Goal: Transaction & Acquisition: Book appointment/travel/reservation

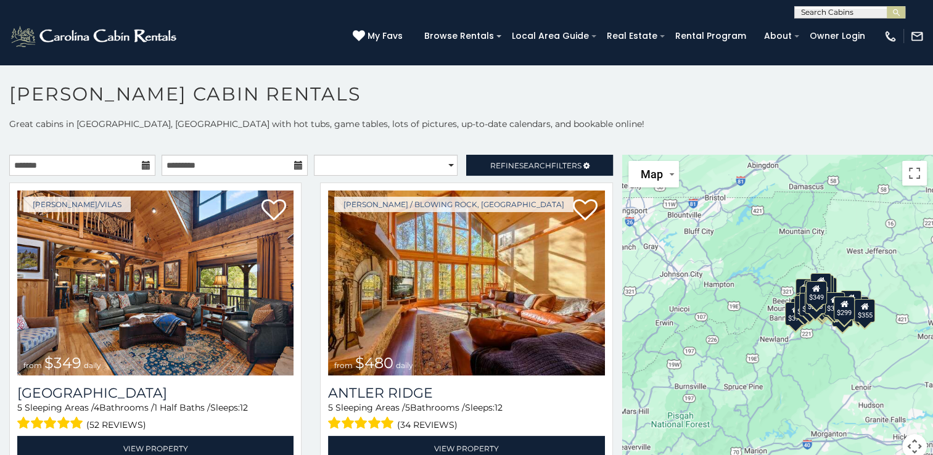
click at [142, 167] on icon at bounding box center [146, 165] width 9 height 9
click at [143, 164] on icon at bounding box center [146, 165] width 9 height 9
click at [85, 163] on input "text" at bounding box center [82, 165] width 146 height 21
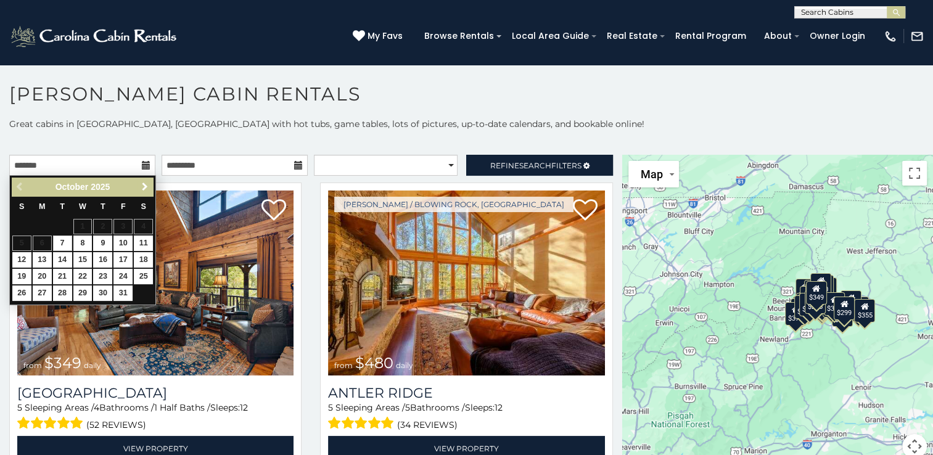
click at [146, 191] on span "Next" at bounding box center [145, 187] width 10 height 10
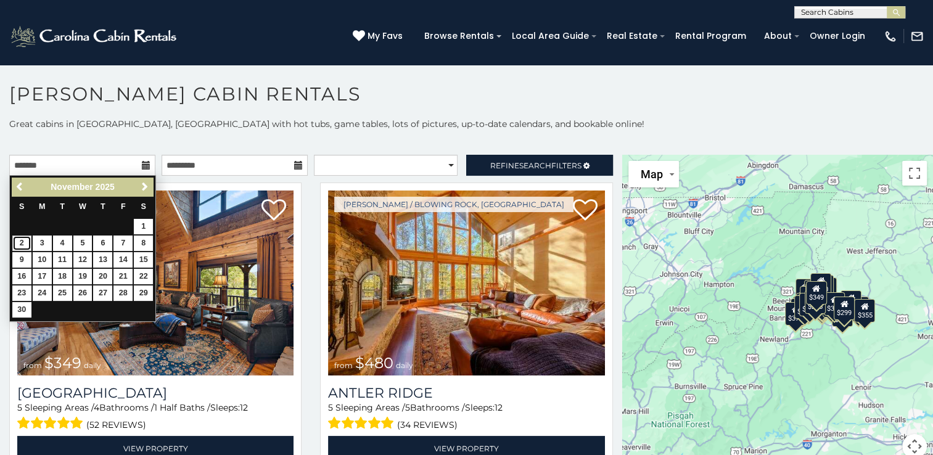
click at [21, 241] on link "2" at bounding box center [21, 243] width 19 height 15
type input "**********"
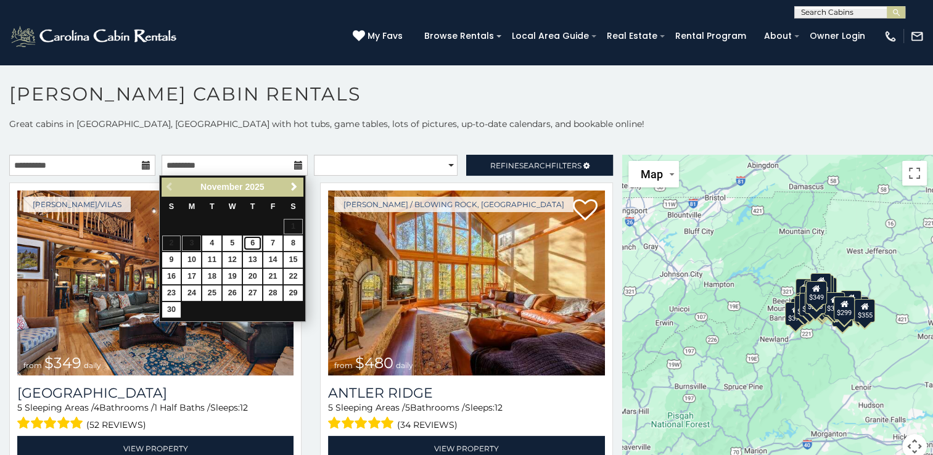
click at [256, 239] on link "6" at bounding box center [252, 243] width 19 height 15
type input "**********"
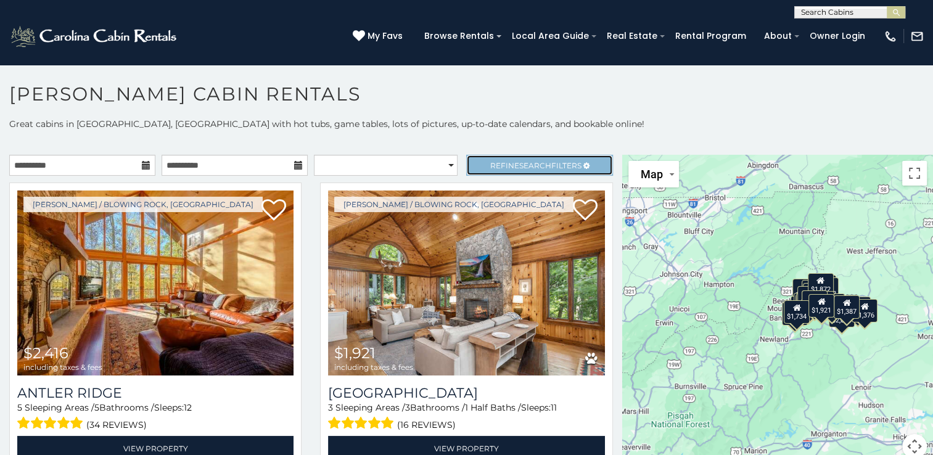
click at [501, 170] on link "Refine Search Filters" at bounding box center [539, 165] width 146 height 21
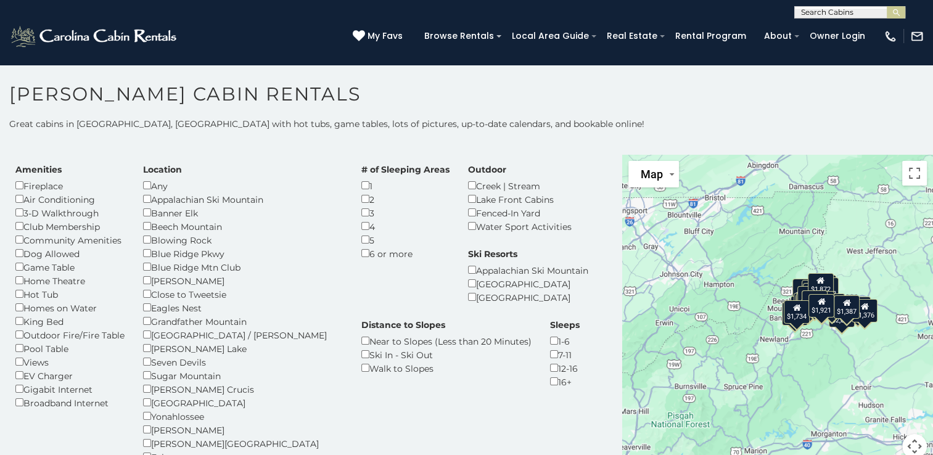
scroll to position [20, 0]
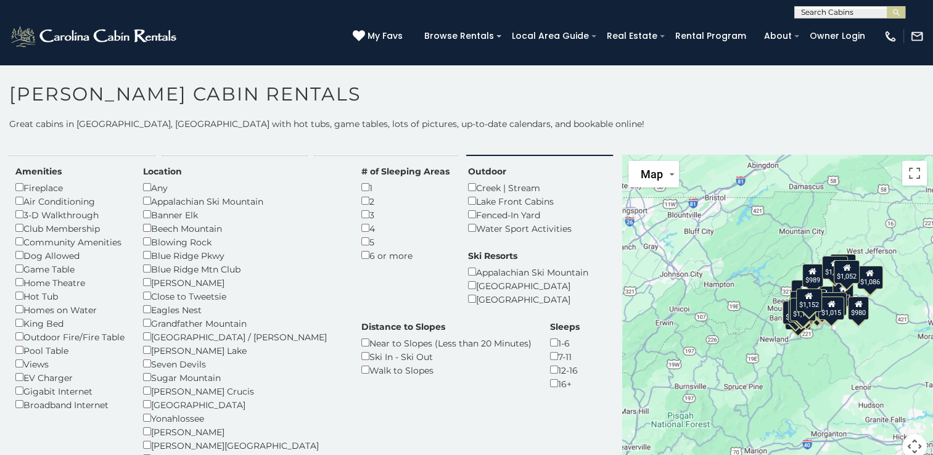
click at [468, 218] on div "Fenced-In Yard" at bounding box center [520, 215] width 104 height 14
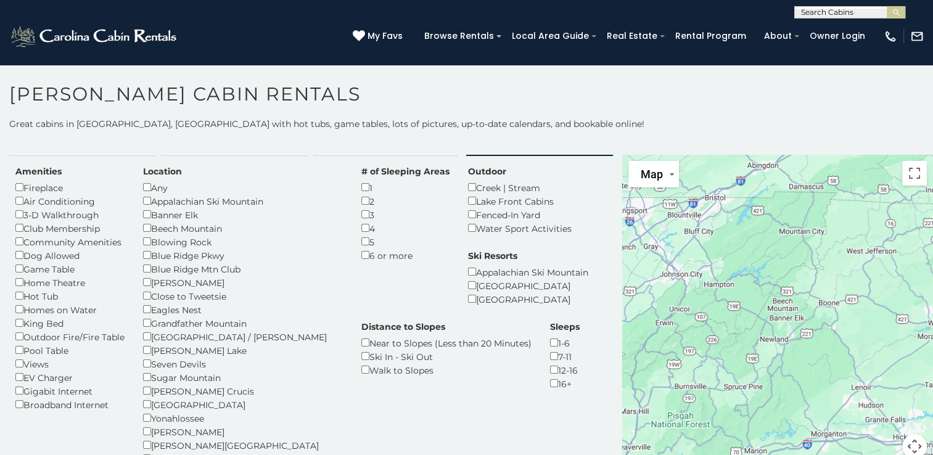
click at [527, 109] on h1 "[PERSON_NAME] Cabin Rentals" at bounding box center [466, 100] width 933 height 35
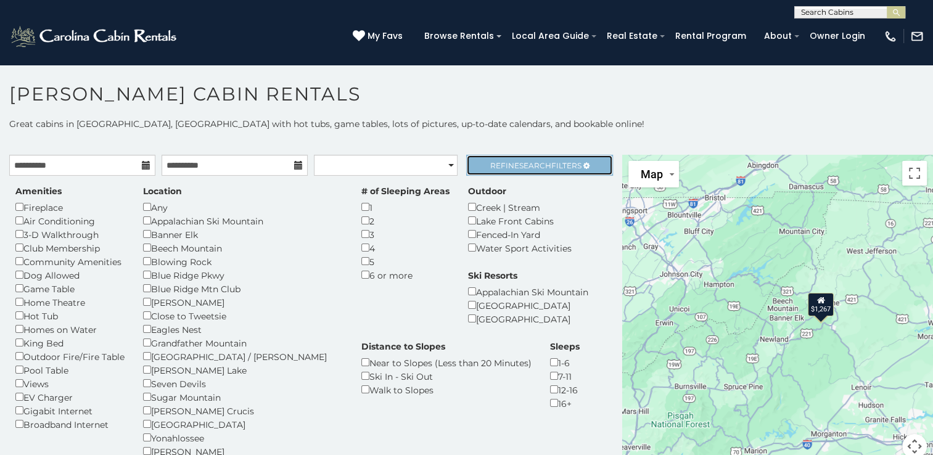
click at [519, 172] on link "Refine Search Filters" at bounding box center [539, 165] width 146 height 21
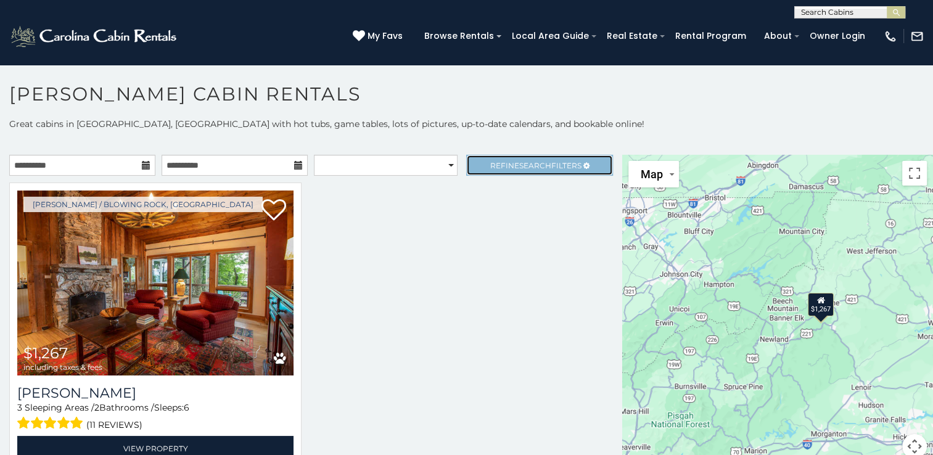
click at [519, 163] on span "Search" at bounding box center [535, 165] width 32 height 9
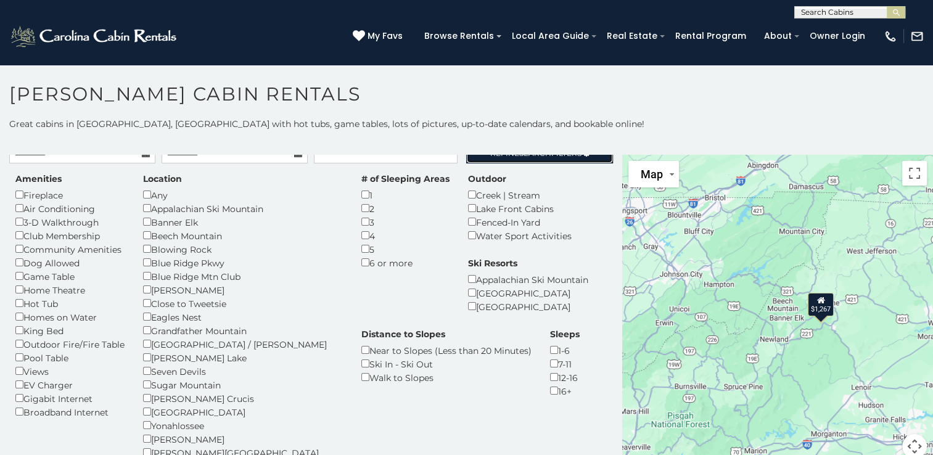
scroll to position [14, 0]
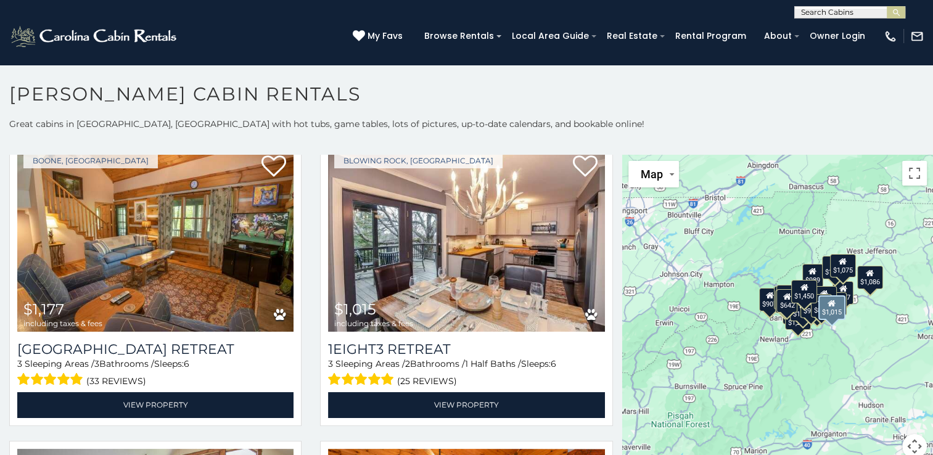
scroll to position [1004, 0]
drag, startPoint x: 483, startPoint y: 238, endPoint x: 396, endPoint y: 228, distance: 87.5
click at [396, 228] on img at bounding box center [466, 239] width 276 height 185
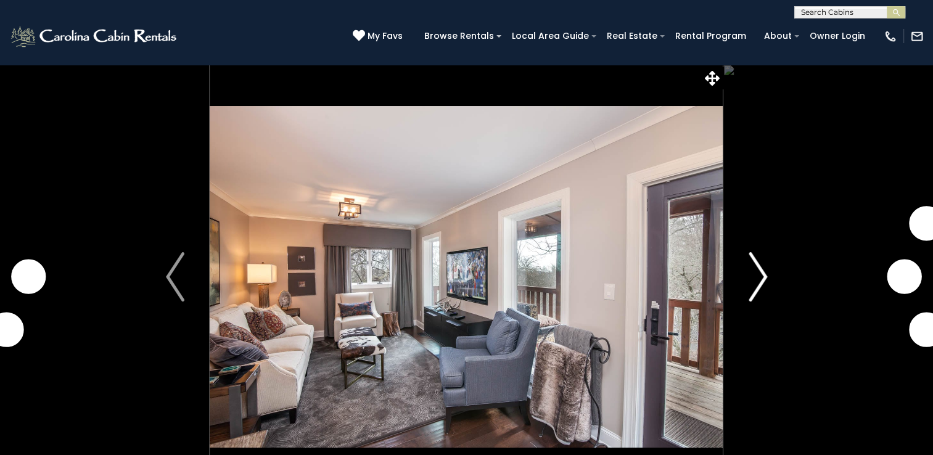
click at [758, 285] on img "Next" at bounding box center [758, 276] width 19 height 49
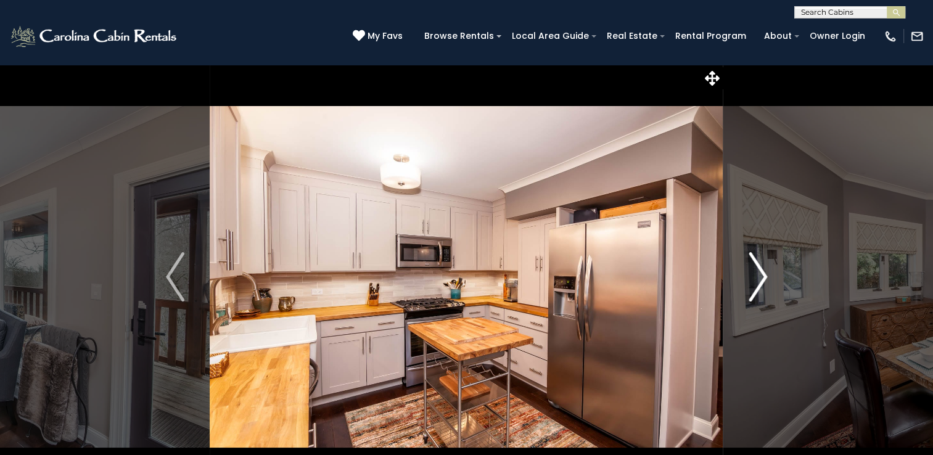
click at [762, 291] on img "Next" at bounding box center [758, 276] width 19 height 49
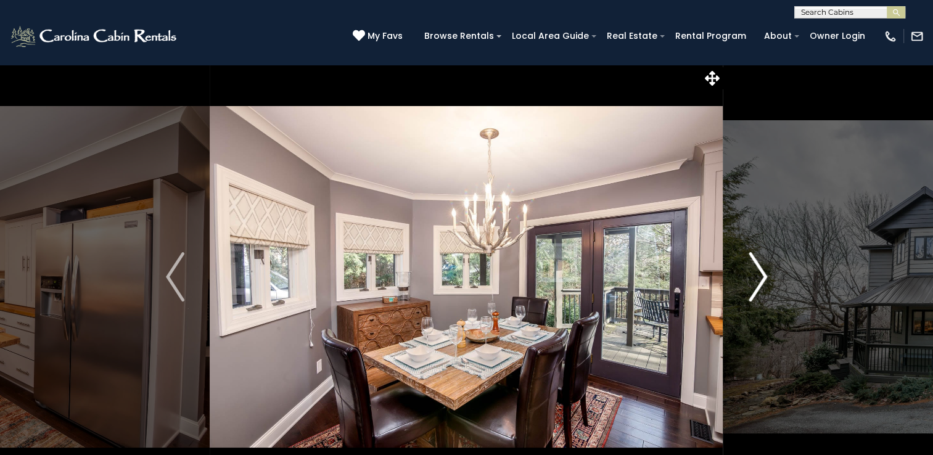
click at [764, 287] on img "Next" at bounding box center [758, 276] width 19 height 49
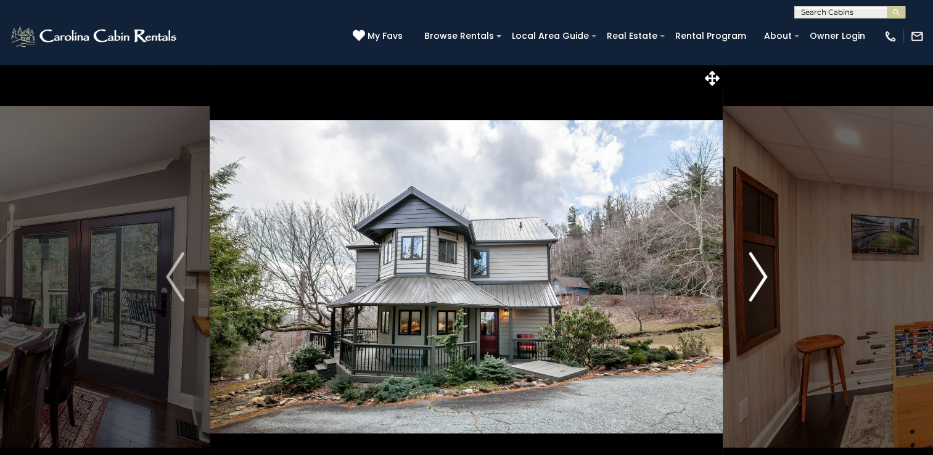
click at [761, 289] on img "Next" at bounding box center [758, 276] width 19 height 49
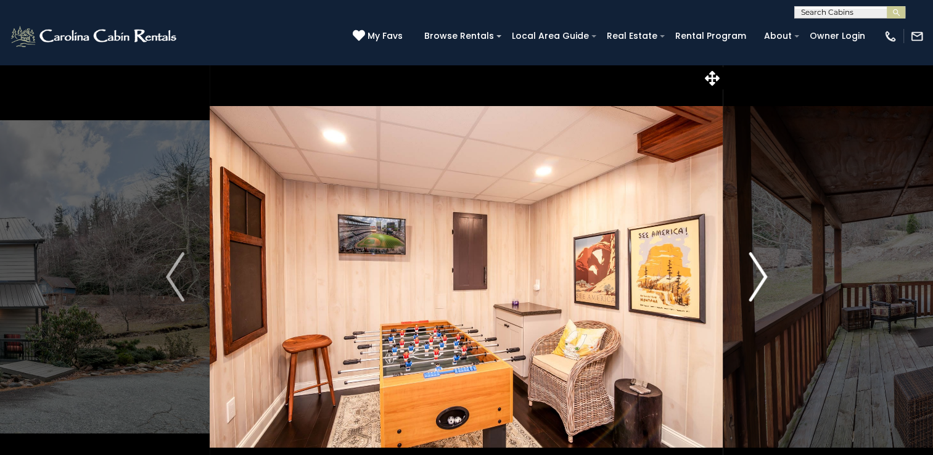
click at [762, 285] on img "Next" at bounding box center [758, 276] width 19 height 49
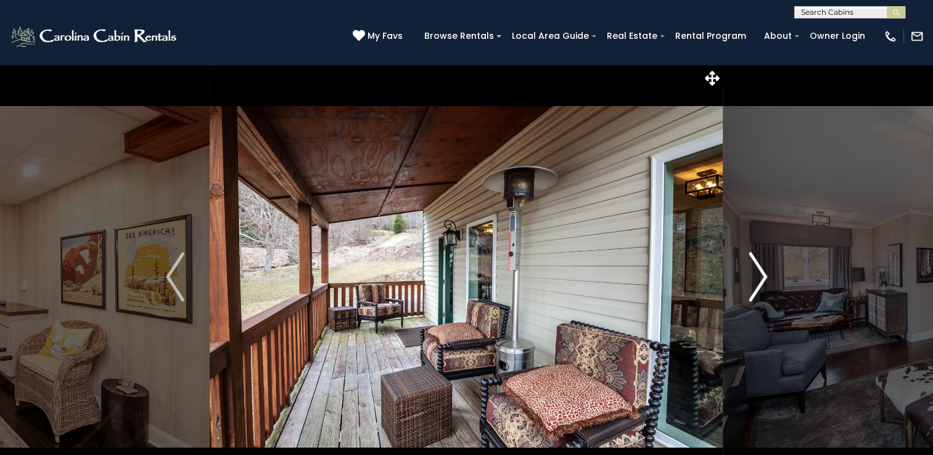
click at [770, 287] on button "Next" at bounding box center [758, 277] width 69 height 426
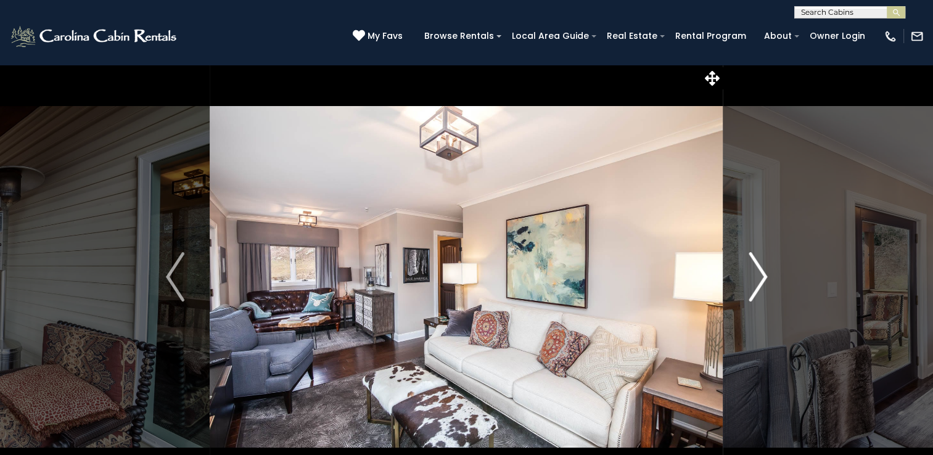
click at [758, 289] on img "Next" at bounding box center [758, 276] width 19 height 49
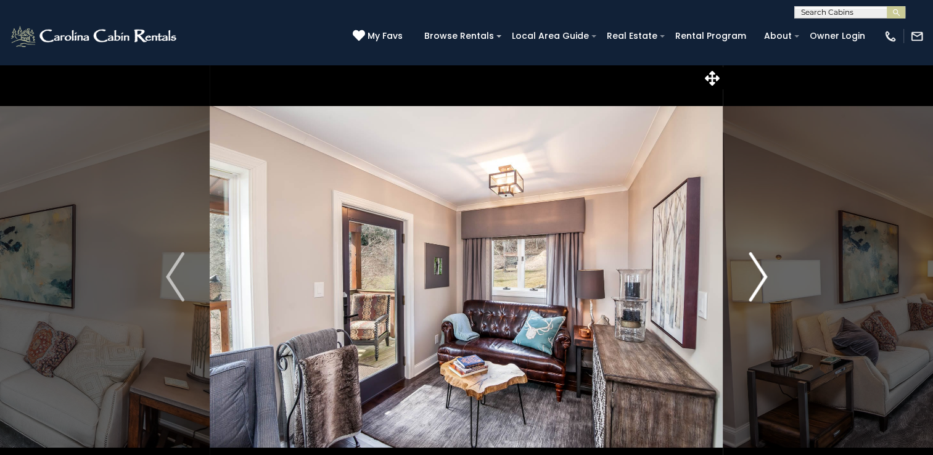
click at [755, 274] on img "Next" at bounding box center [758, 276] width 19 height 49
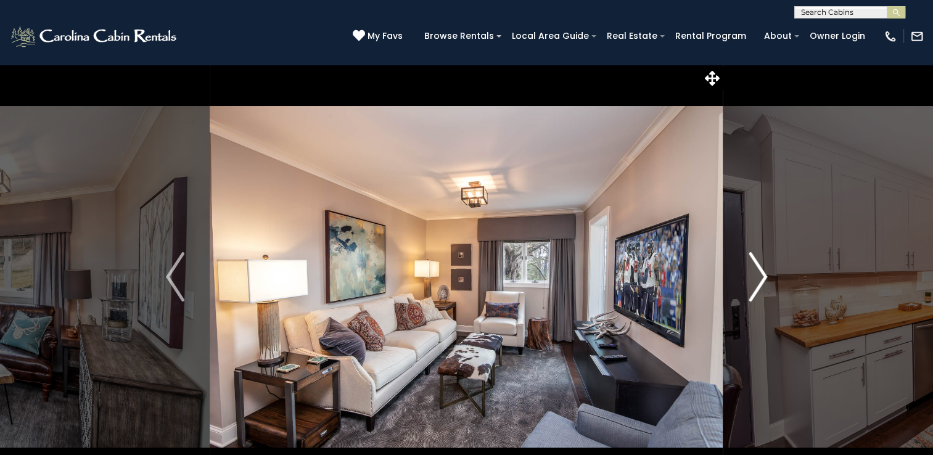
click at [757, 291] on img "Next" at bounding box center [758, 276] width 19 height 49
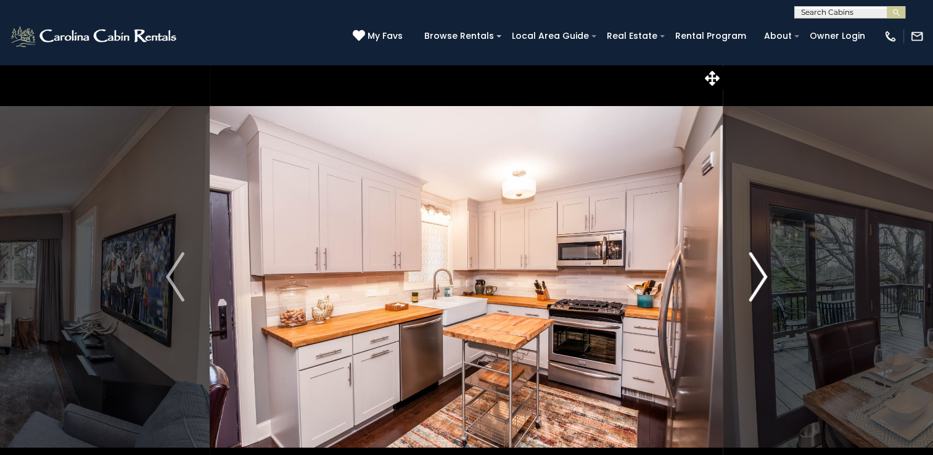
click at [757, 297] on img "Next" at bounding box center [758, 276] width 19 height 49
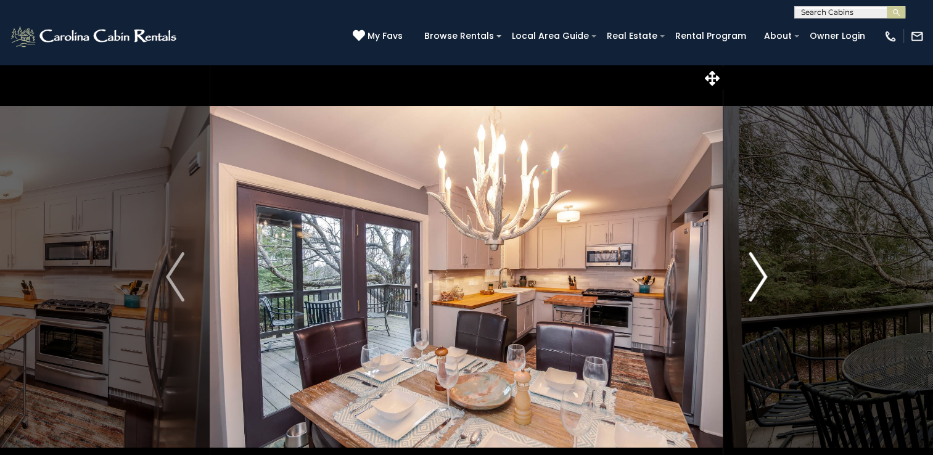
click at [761, 291] on img "Next" at bounding box center [758, 276] width 19 height 49
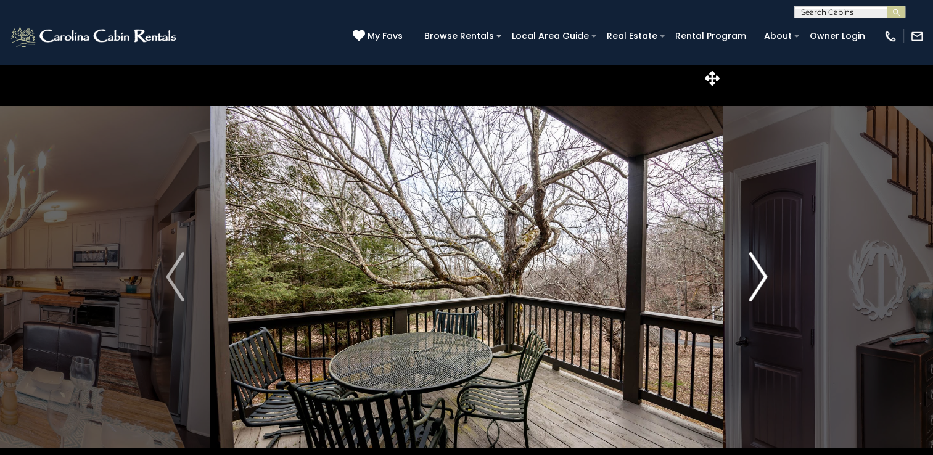
click at [758, 284] on img "Next" at bounding box center [758, 276] width 19 height 49
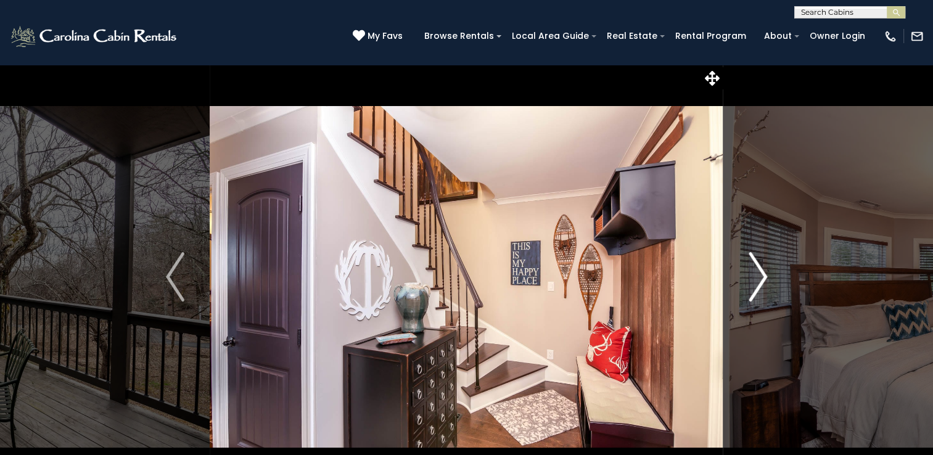
click at [759, 287] on img "Next" at bounding box center [758, 276] width 19 height 49
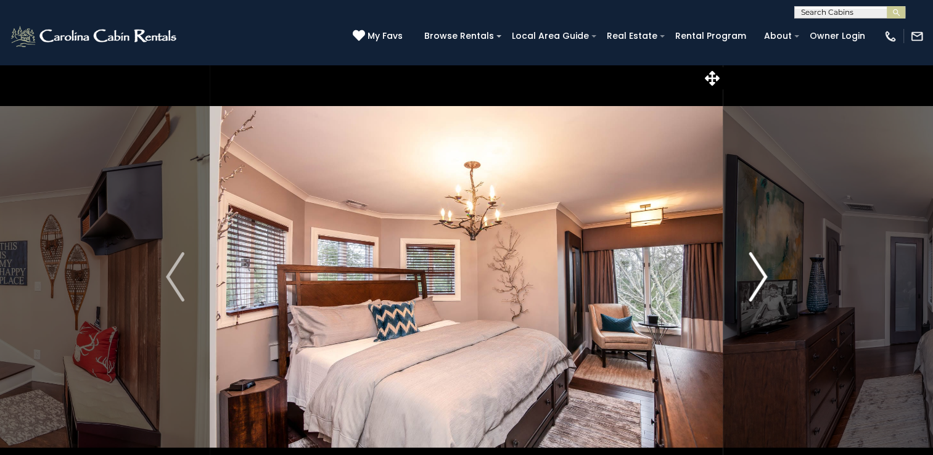
click at [764, 288] on img "Next" at bounding box center [758, 276] width 19 height 49
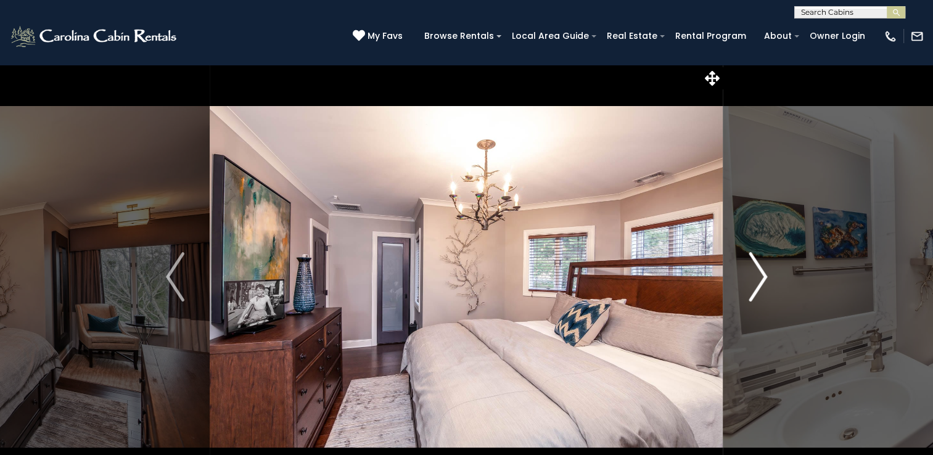
click at [769, 282] on button "Next" at bounding box center [758, 277] width 69 height 426
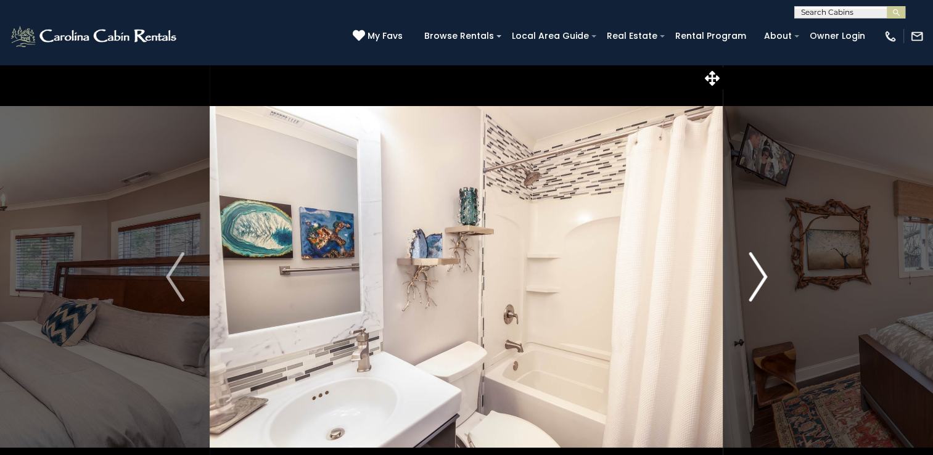
click at [765, 281] on img "Next" at bounding box center [758, 276] width 19 height 49
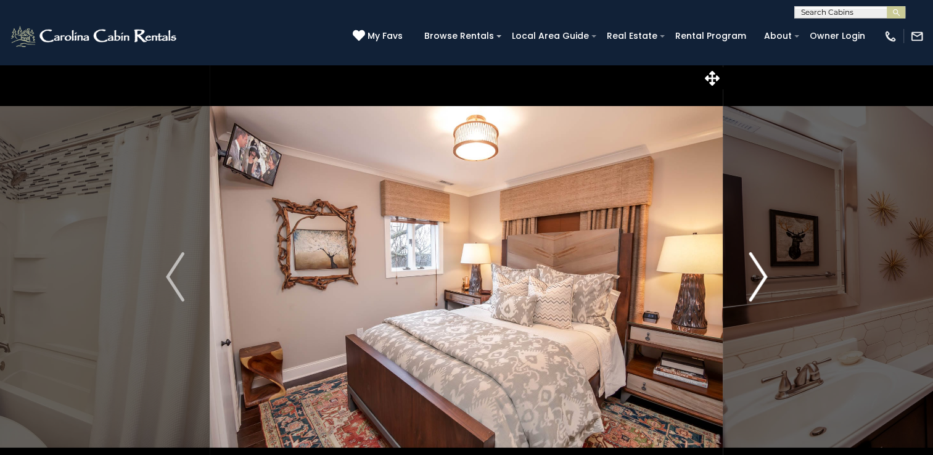
click at [762, 286] on img "Next" at bounding box center [758, 276] width 19 height 49
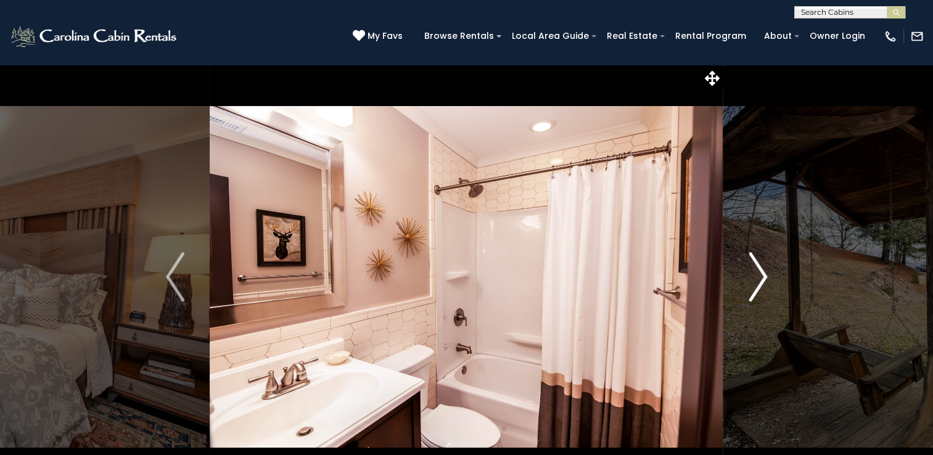
click at [763, 281] on img "Next" at bounding box center [758, 276] width 19 height 49
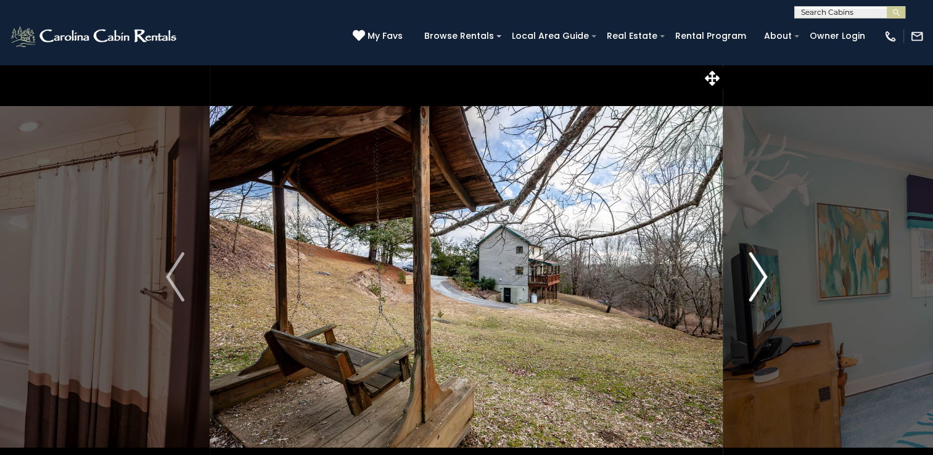
click at [752, 283] on img "Next" at bounding box center [758, 276] width 19 height 49
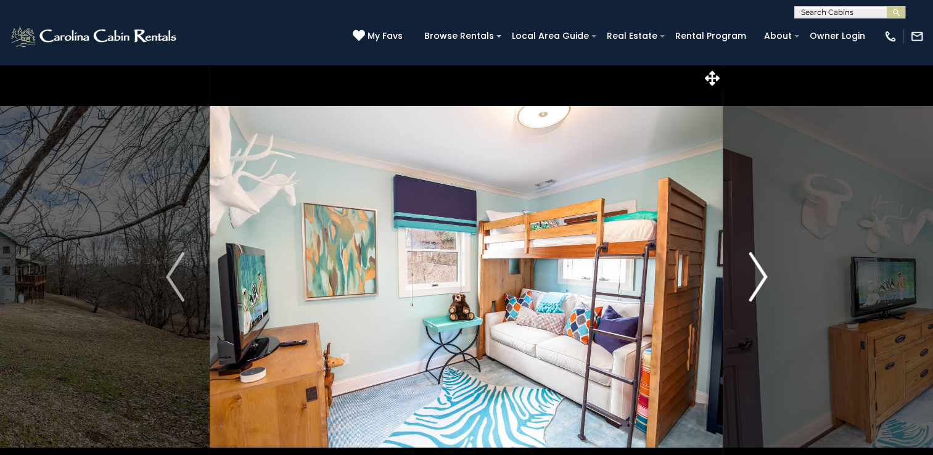
click at [755, 281] on img "Next" at bounding box center [758, 276] width 19 height 49
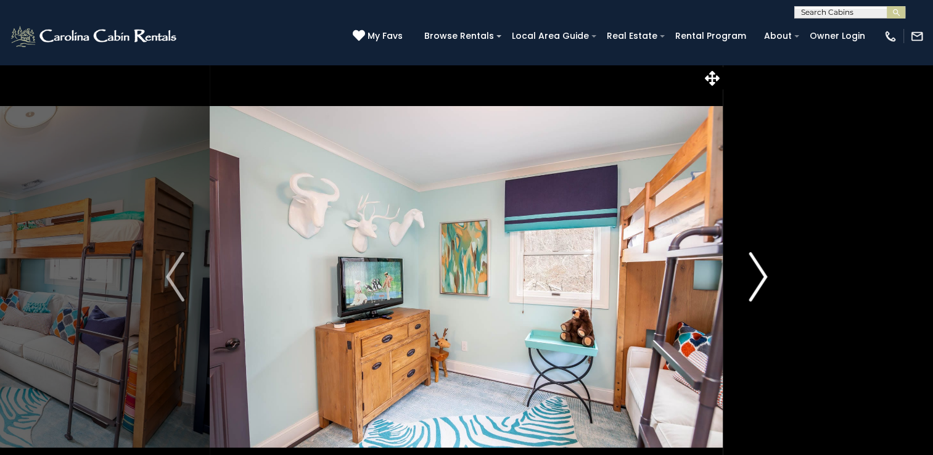
click at [755, 291] on img "Next" at bounding box center [758, 276] width 19 height 49
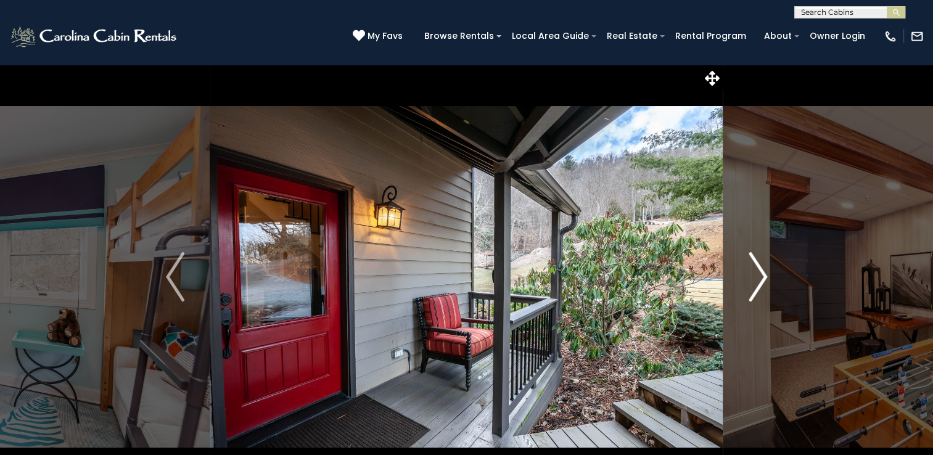
click at [758, 284] on img "Next" at bounding box center [758, 276] width 19 height 49
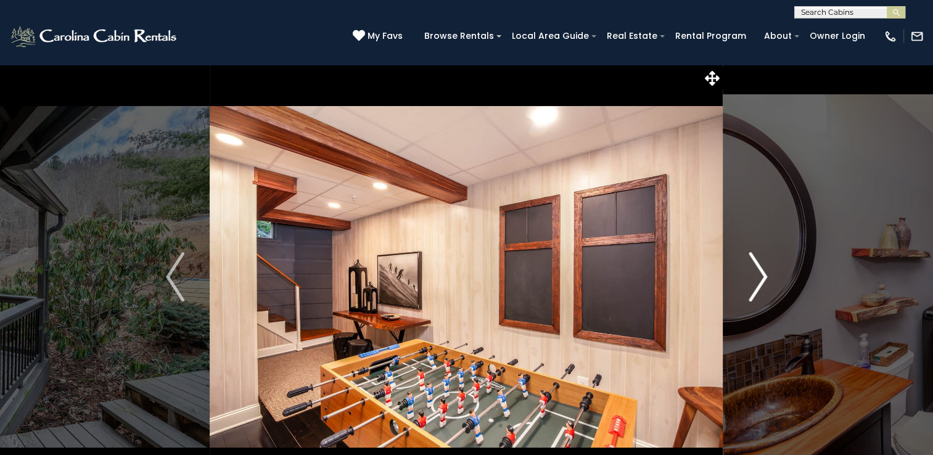
click at [756, 285] on img "Next" at bounding box center [758, 276] width 19 height 49
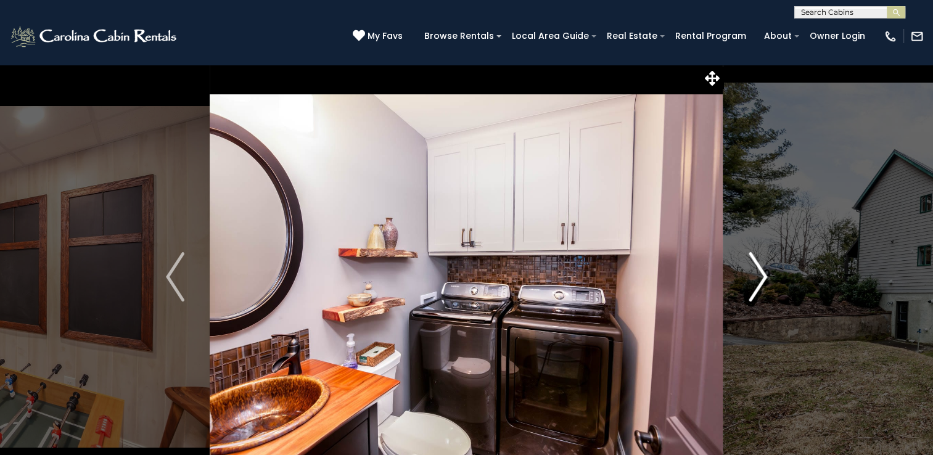
click at [759, 284] on img "Next" at bounding box center [758, 276] width 19 height 49
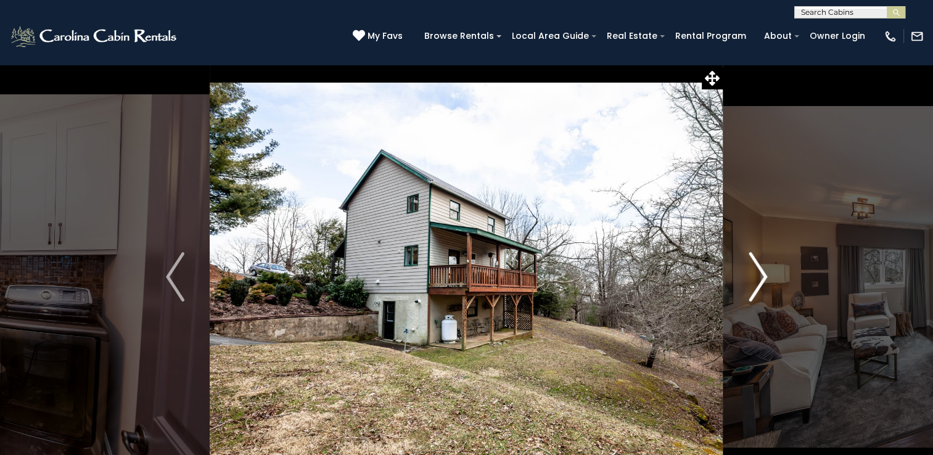
click at [753, 280] on img "Next" at bounding box center [758, 276] width 19 height 49
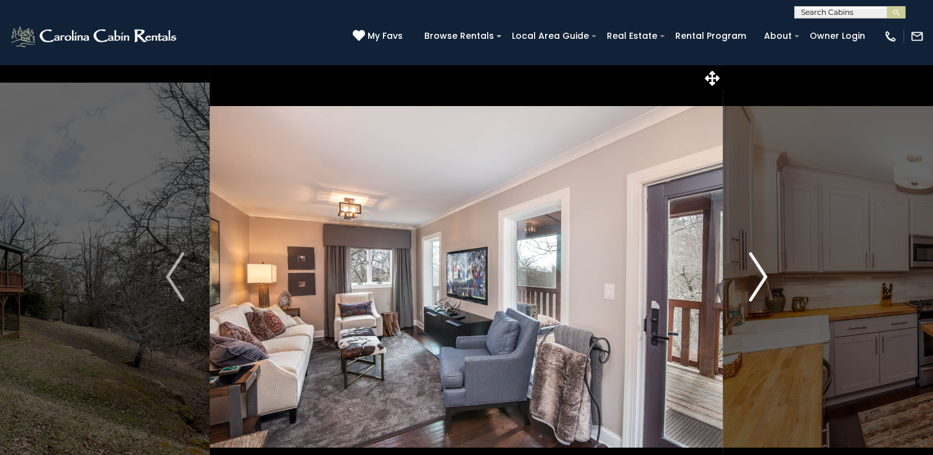
click at [758, 279] on img "Next" at bounding box center [758, 276] width 19 height 49
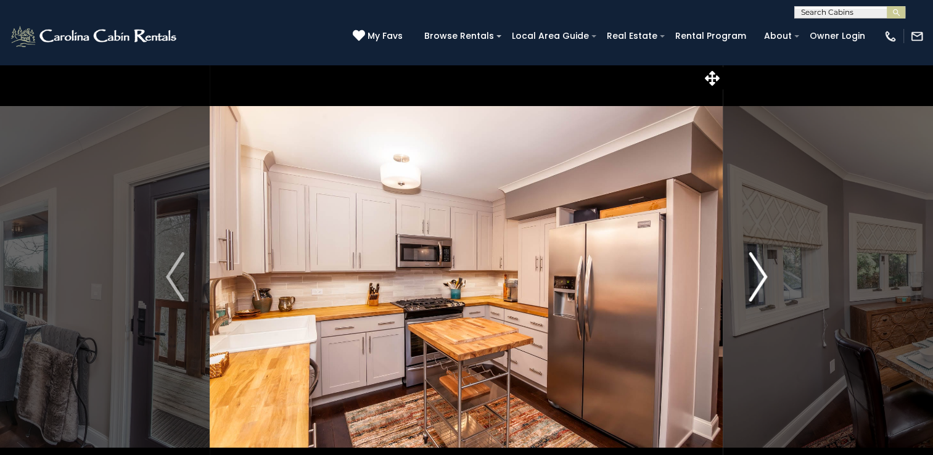
click at [754, 280] on img "Next" at bounding box center [758, 276] width 19 height 49
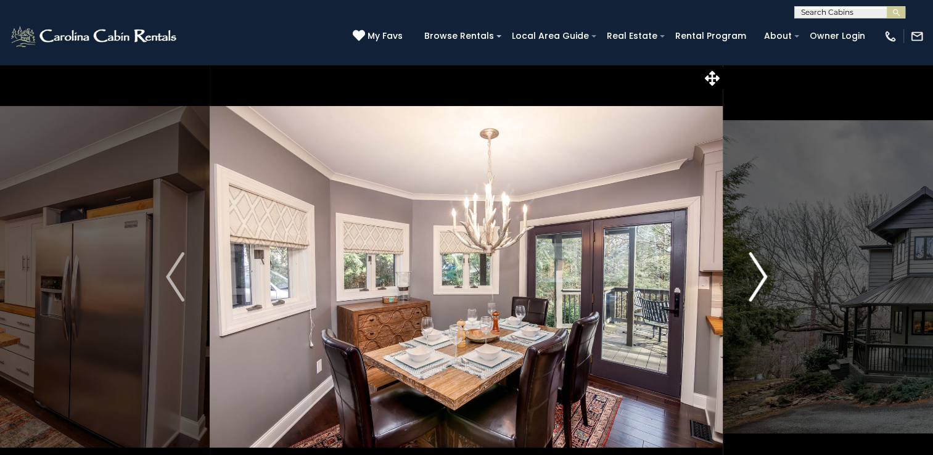
click at [761, 281] on img "Next" at bounding box center [758, 276] width 19 height 49
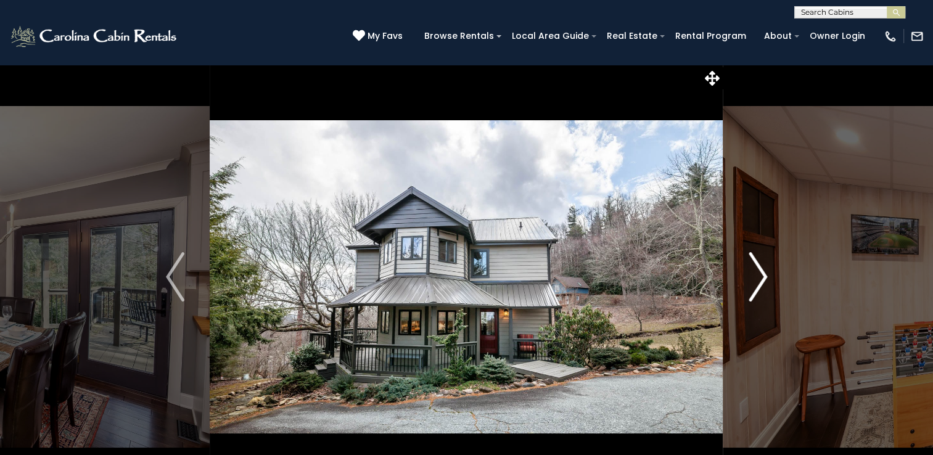
click at [763, 285] on img "Next" at bounding box center [758, 276] width 19 height 49
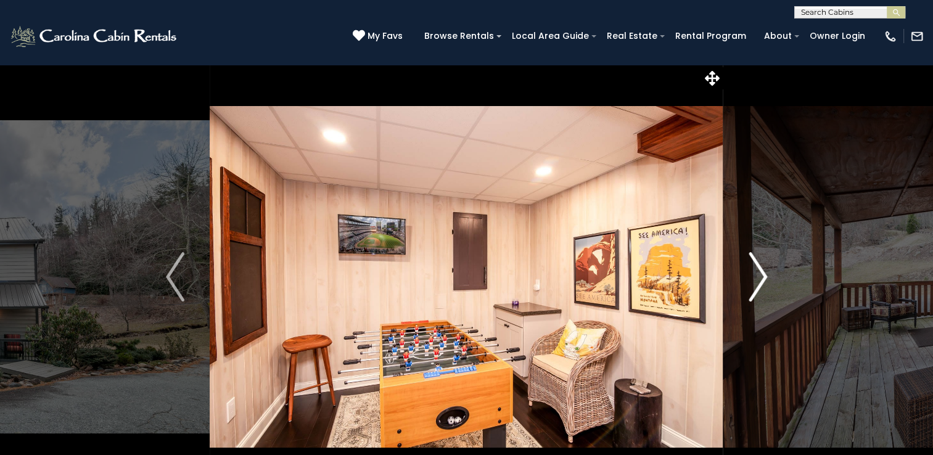
click at [758, 289] on img "Next" at bounding box center [758, 276] width 19 height 49
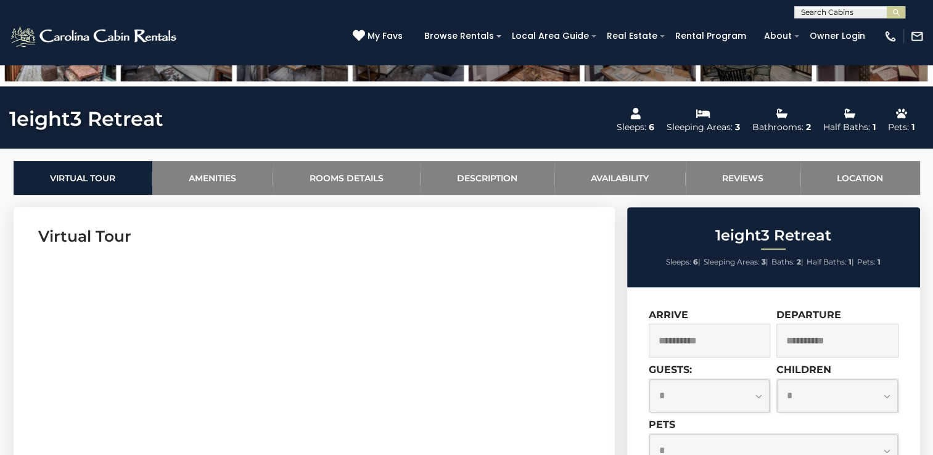
scroll to position [486, 0]
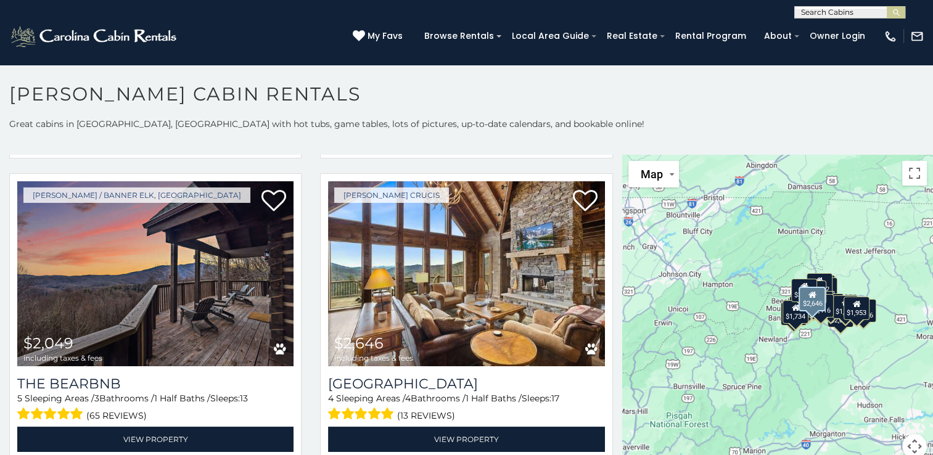
scroll to position [912, 0]
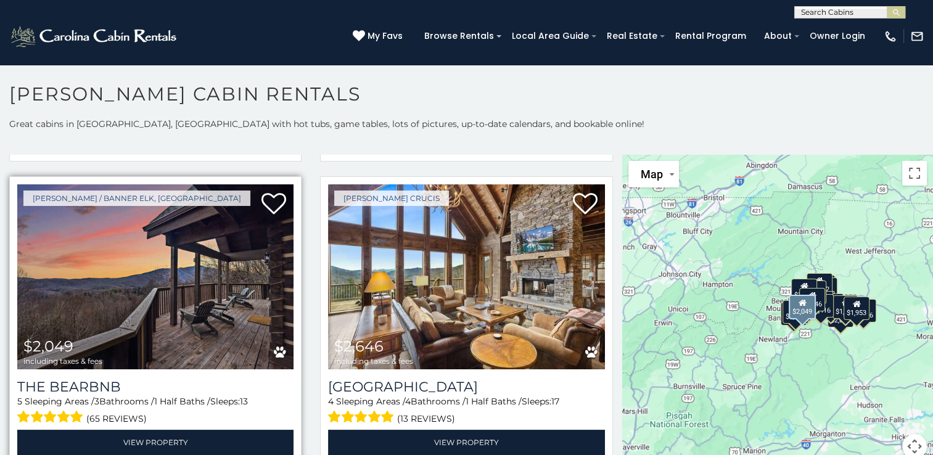
click at [223, 297] on img at bounding box center [155, 276] width 276 height 185
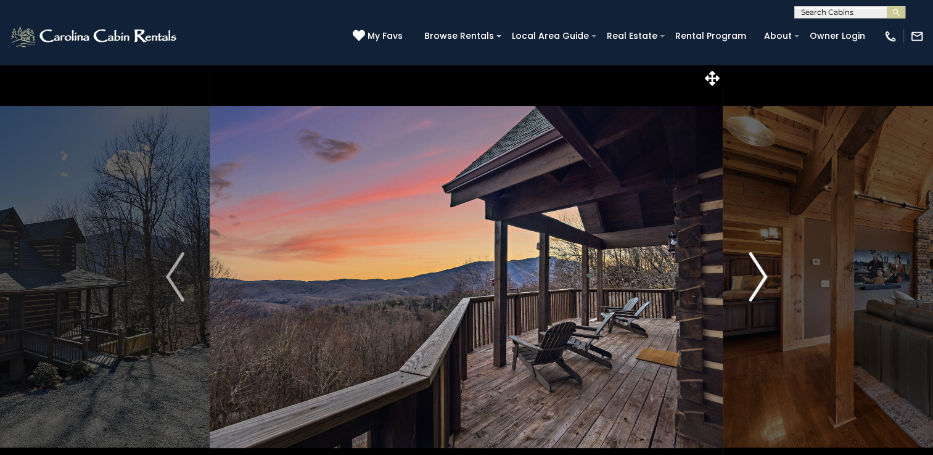
click at [750, 287] on img "Next" at bounding box center [758, 276] width 19 height 49
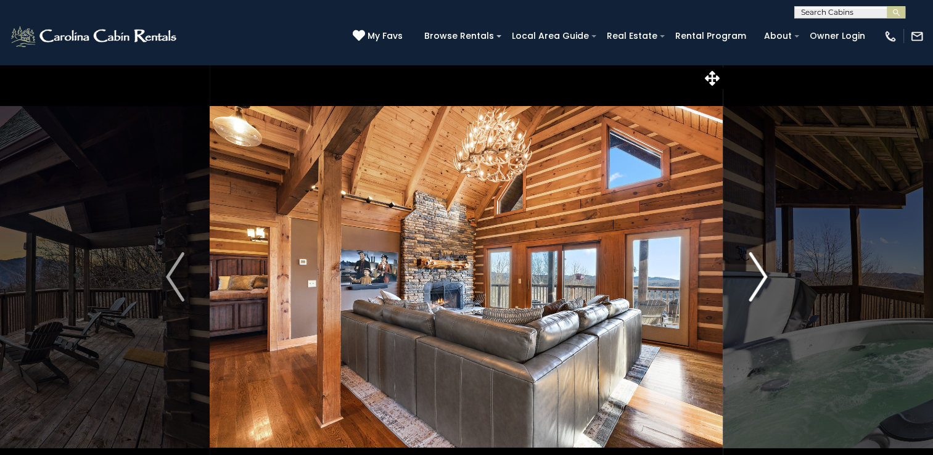
click at [764, 276] on img "Next" at bounding box center [758, 276] width 19 height 49
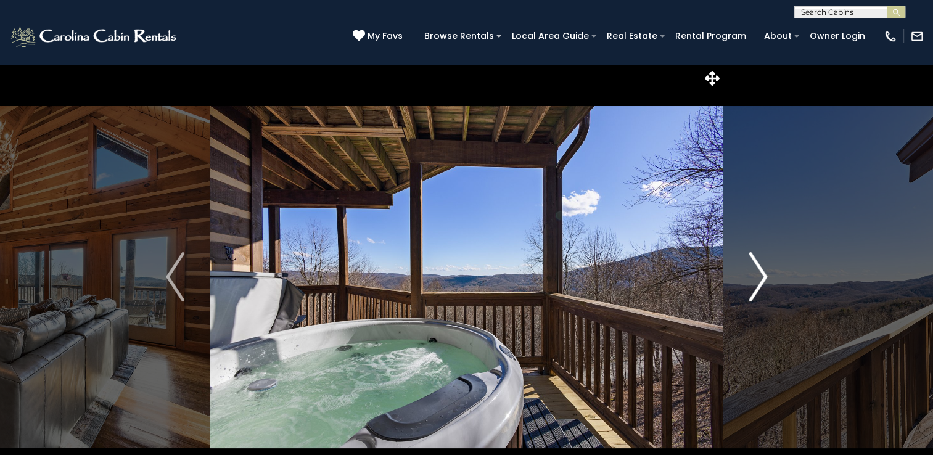
click at [764, 279] on img "Next" at bounding box center [758, 276] width 19 height 49
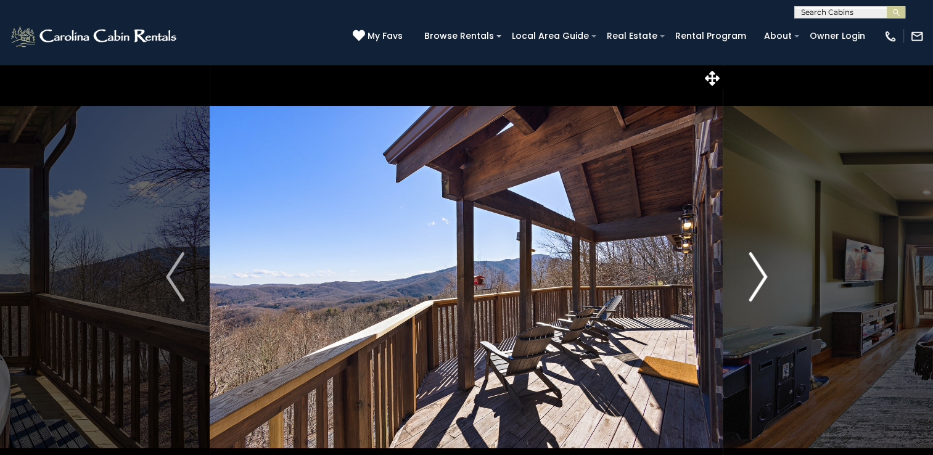
click at [770, 283] on button "Next" at bounding box center [758, 277] width 69 height 426
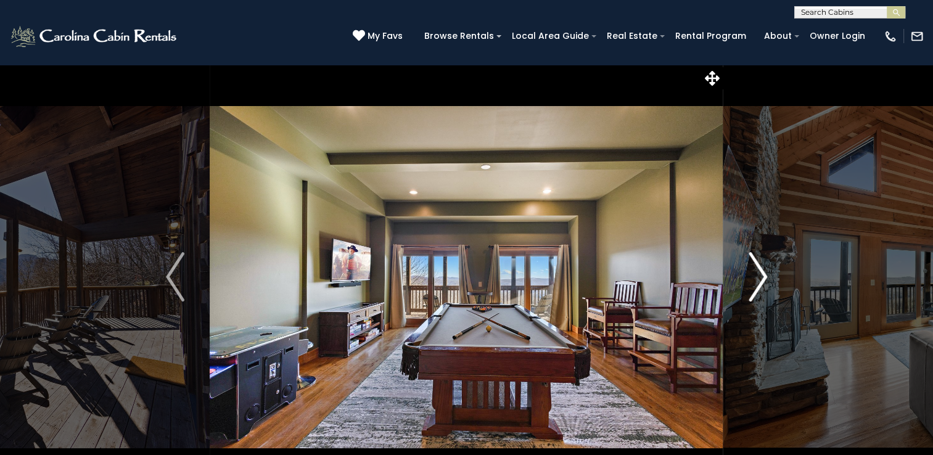
click at [762, 292] on img "Next" at bounding box center [758, 276] width 19 height 49
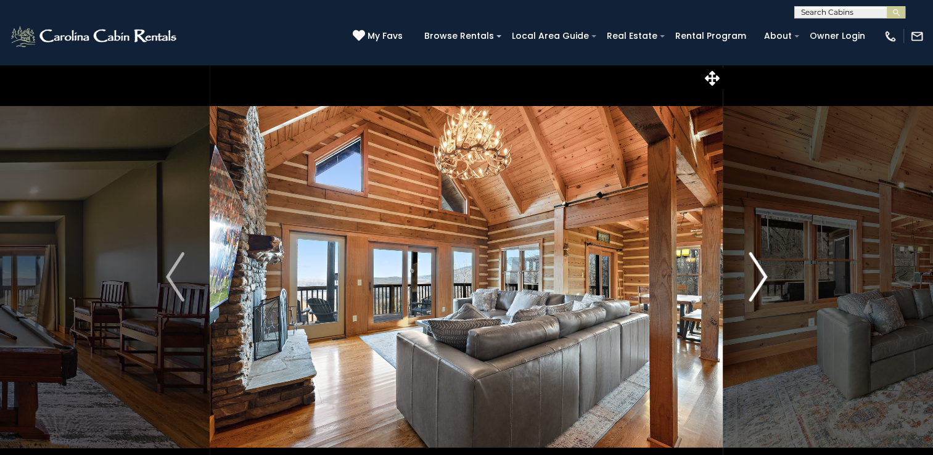
click at [761, 295] on img "Next" at bounding box center [758, 276] width 19 height 49
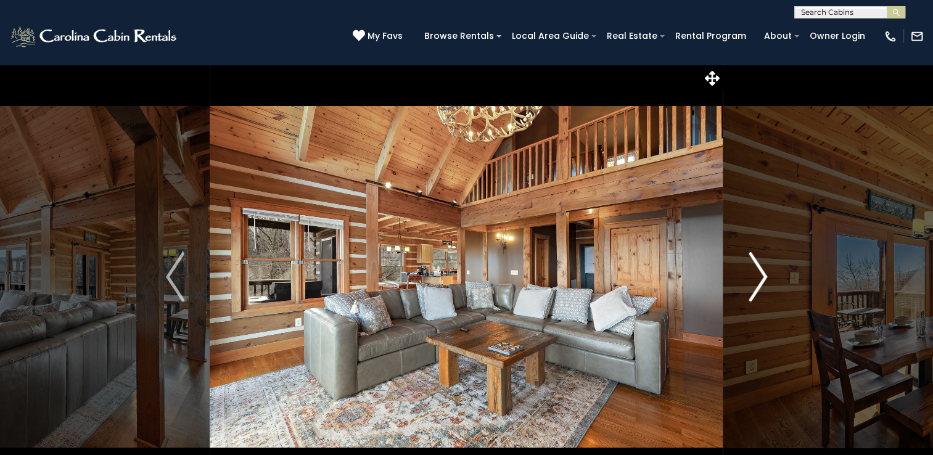
click at [762, 291] on img "Next" at bounding box center [758, 276] width 19 height 49
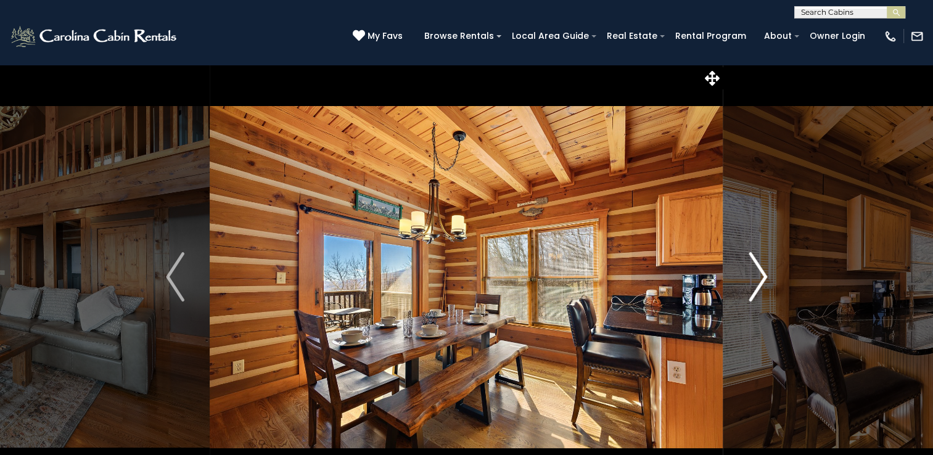
click at [762, 291] on img "Next" at bounding box center [758, 276] width 19 height 49
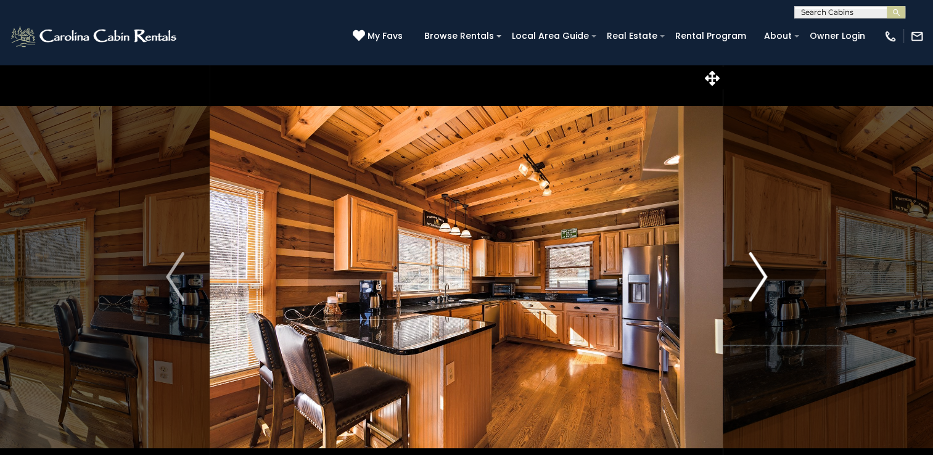
click at [762, 297] on img "Next" at bounding box center [758, 276] width 19 height 49
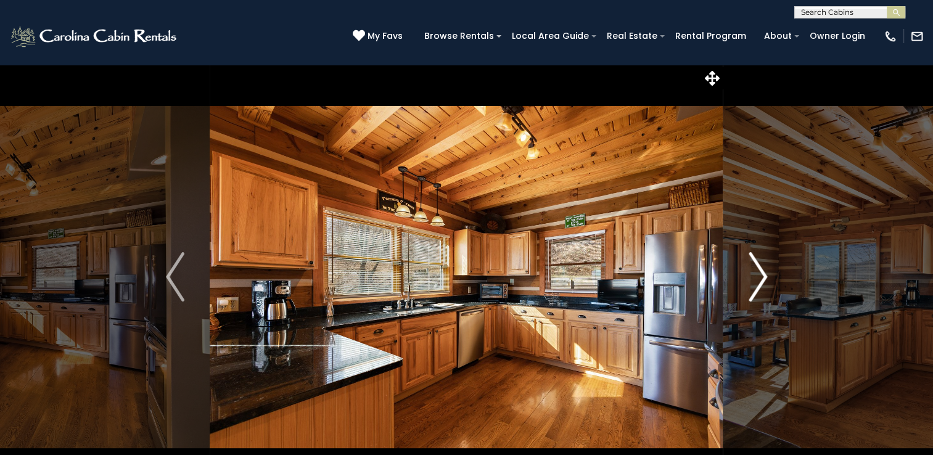
click at [761, 294] on img "Next" at bounding box center [758, 276] width 19 height 49
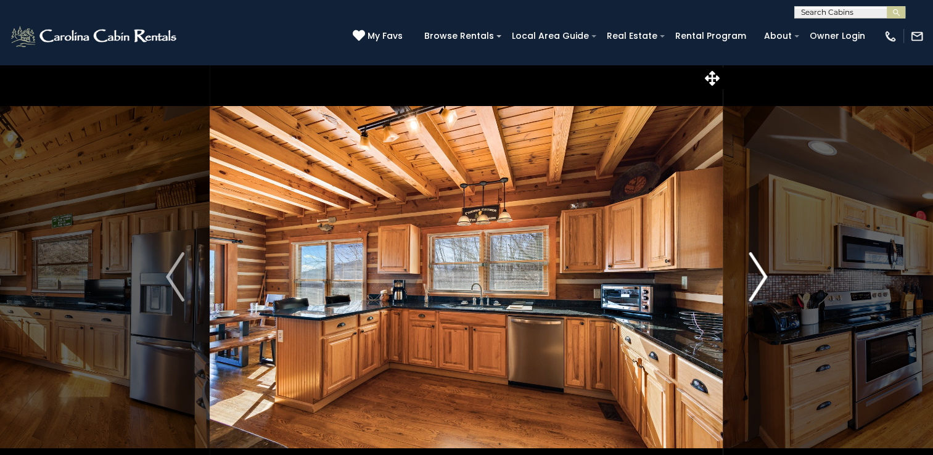
click at [762, 286] on img "Next" at bounding box center [758, 276] width 19 height 49
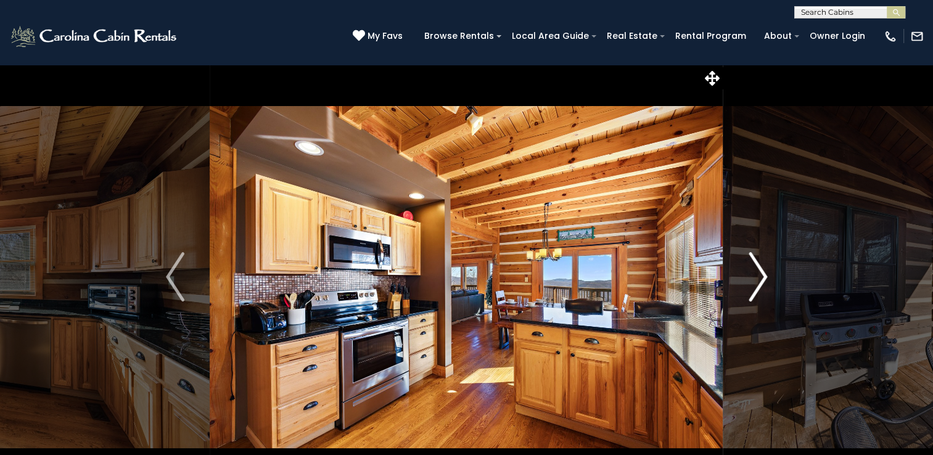
click at [761, 295] on img "Next" at bounding box center [758, 276] width 19 height 49
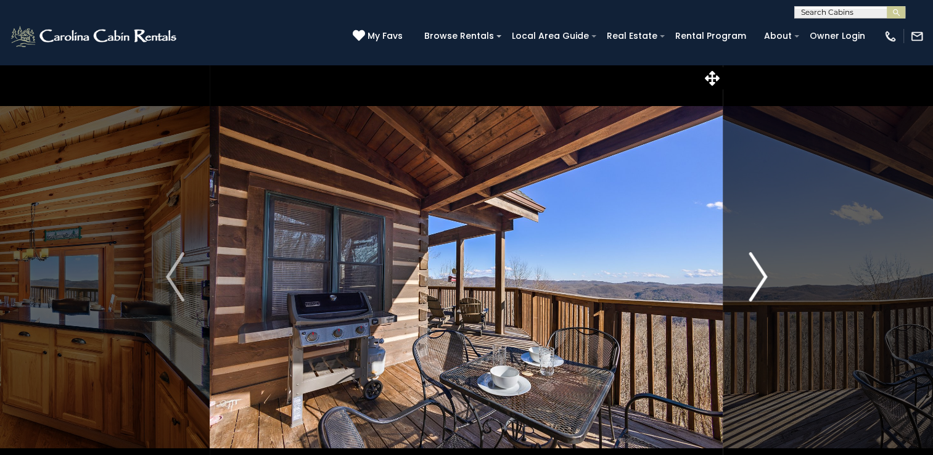
click at [764, 289] on img "Next" at bounding box center [758, 276] width 19 height 49
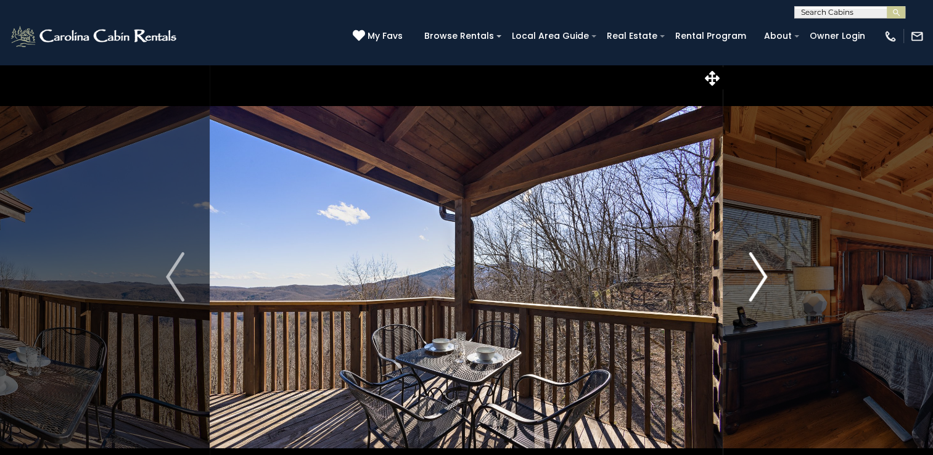
click at [764, 282] on img "Next" at bounding box center [758, 276] width 19 height 49
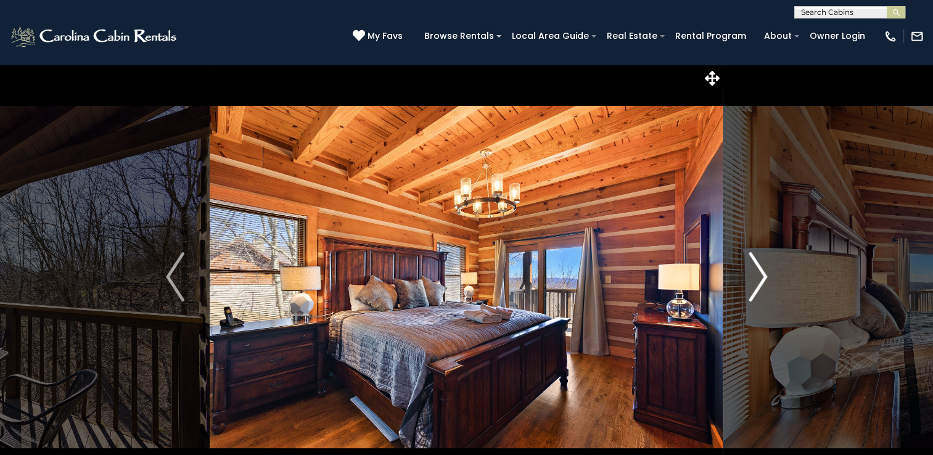
click at [761, 280] on img "Next" at bounding box center [758, 276] width 19 height 49
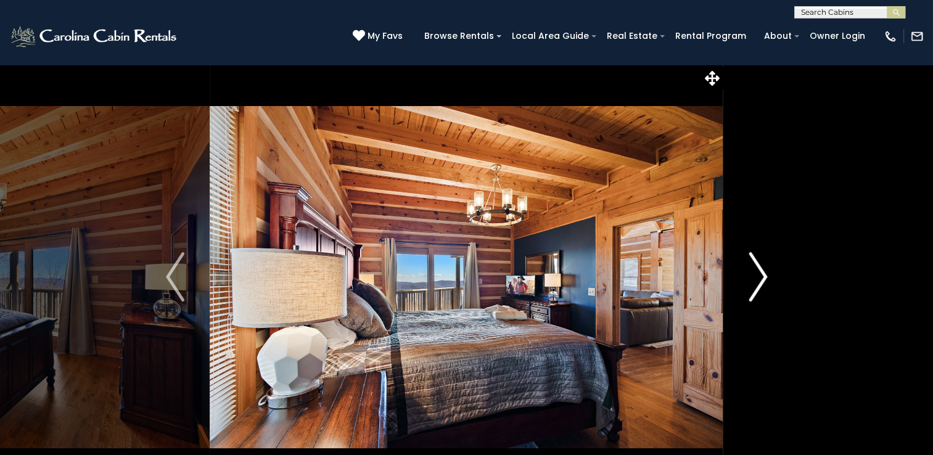
click at [761, 276] on img "Next" at bounding box center [758, 276] width 19 height 49
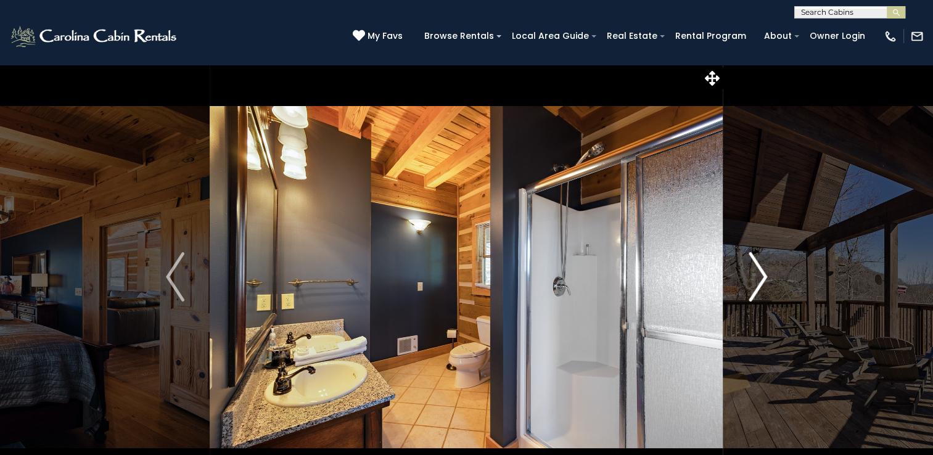
click at [761, 279] on img "Next" at bounding box center [758, 276] width 19 height 49
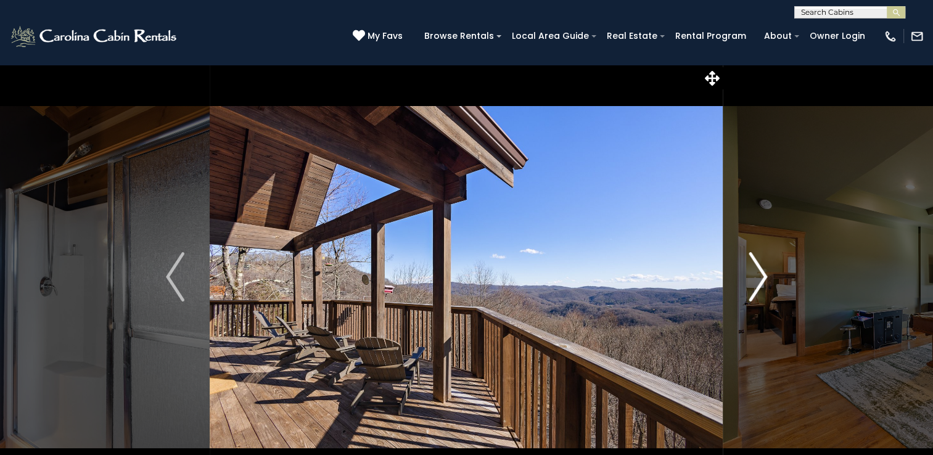
click at [761, 282] on img "Next" at bounding box center [758, 276] width 19 height 49
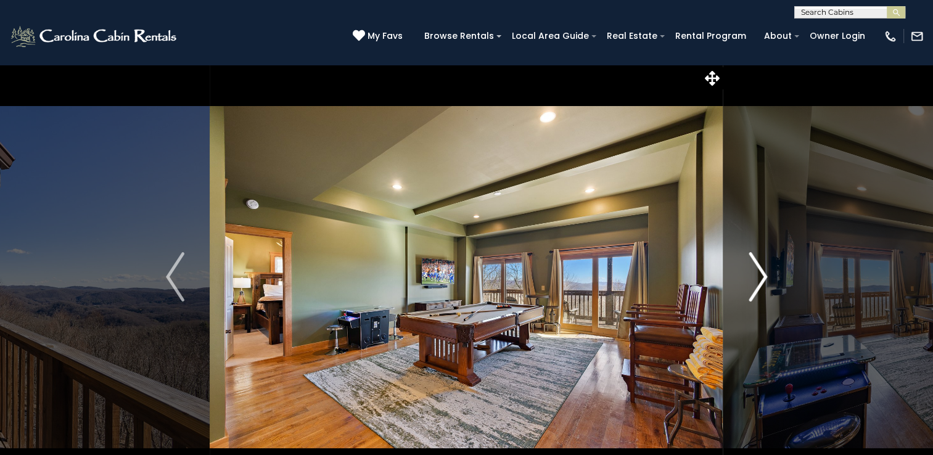
click at [762, 281] on img "Next" at bounding box center [758, 276] width 19 height 49
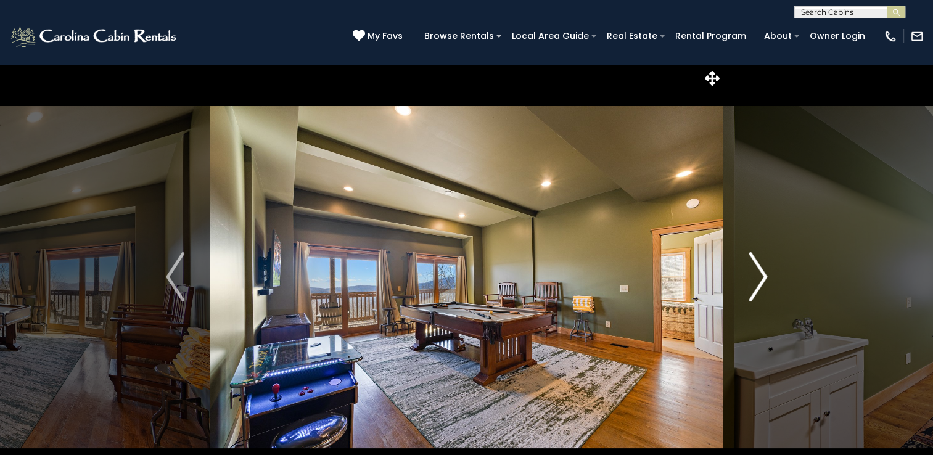
click at [762, 284] on img "Next" at bounding box center [758, 276] width 19 height 49
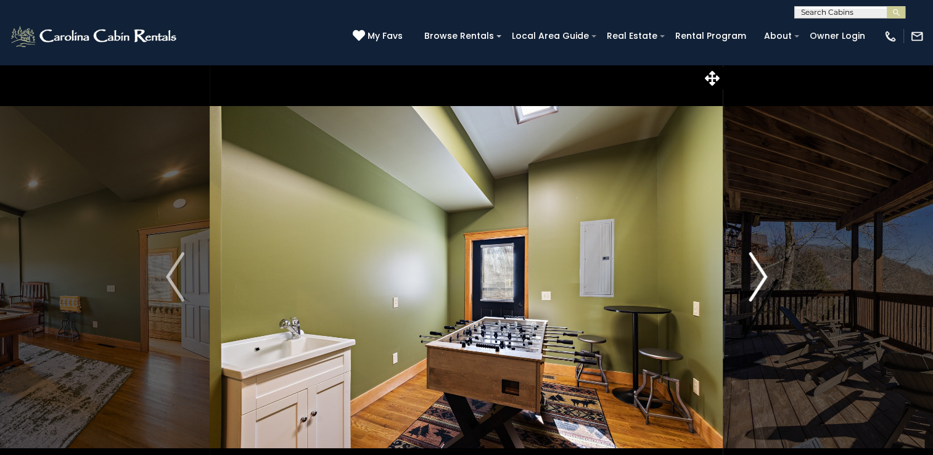
click at [762, 286] on img "Next" at bounding box center [758, 276] width 19 height 49
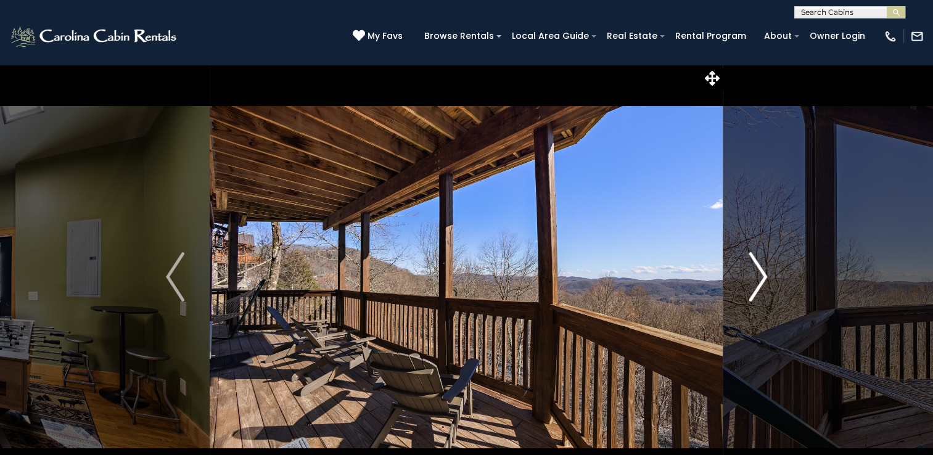
click at [762, 286] on img "Next" at bounding box center [758, 276] width 19 height 49
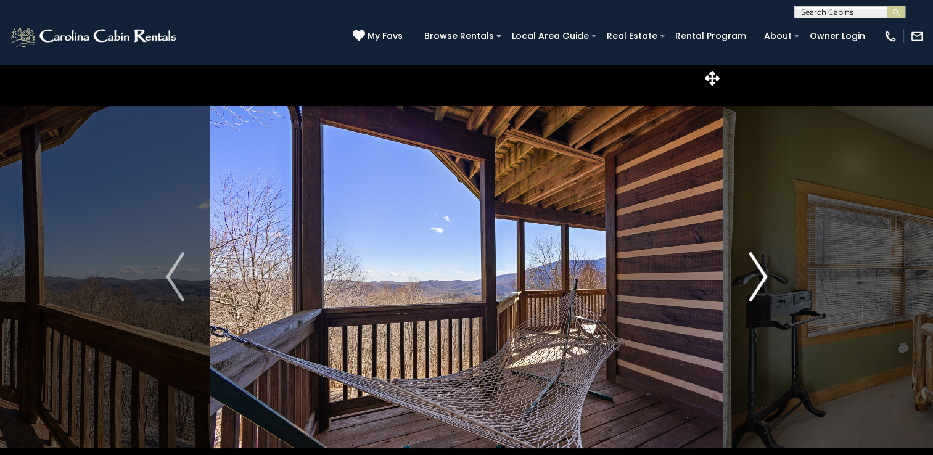
click at [754, 280] on img "Next" at bounding box center [758, 276] width 19 height 49
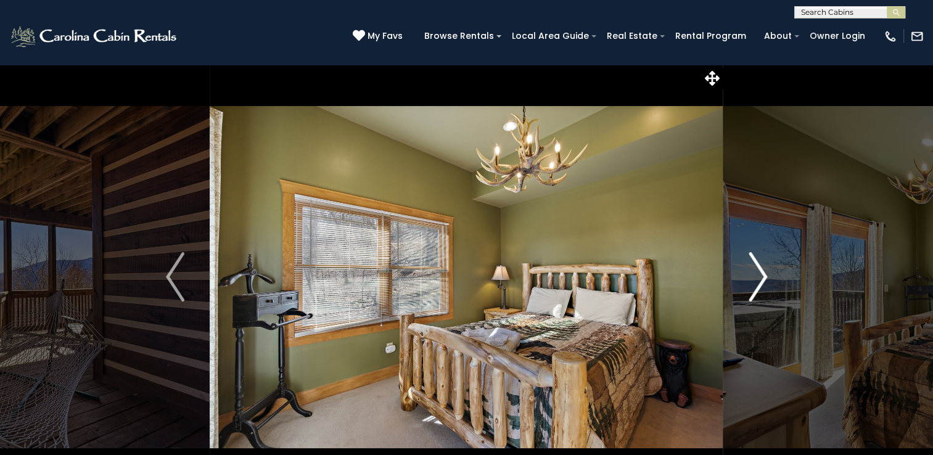
click at [755, 282] on img "Next" at bounding box center [758, 276] width 19 height 49
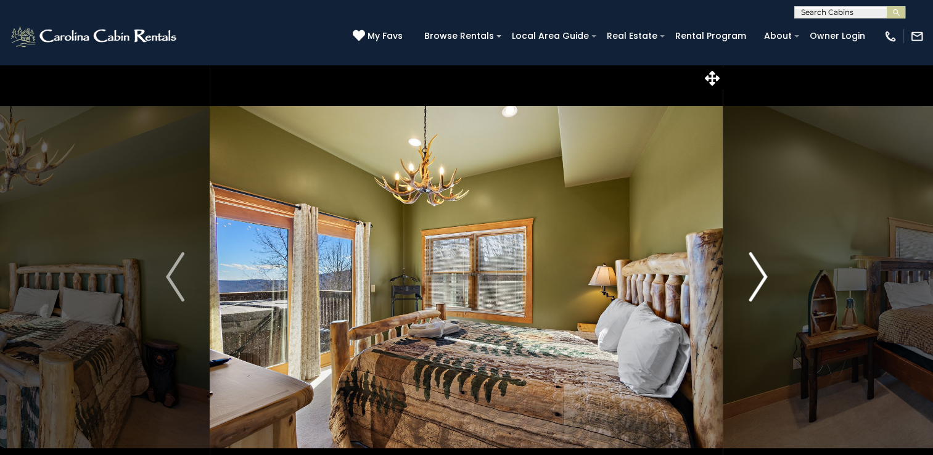
click at [752, 281] on img "Next" at bounding box center [758, 276] width 19 height 49
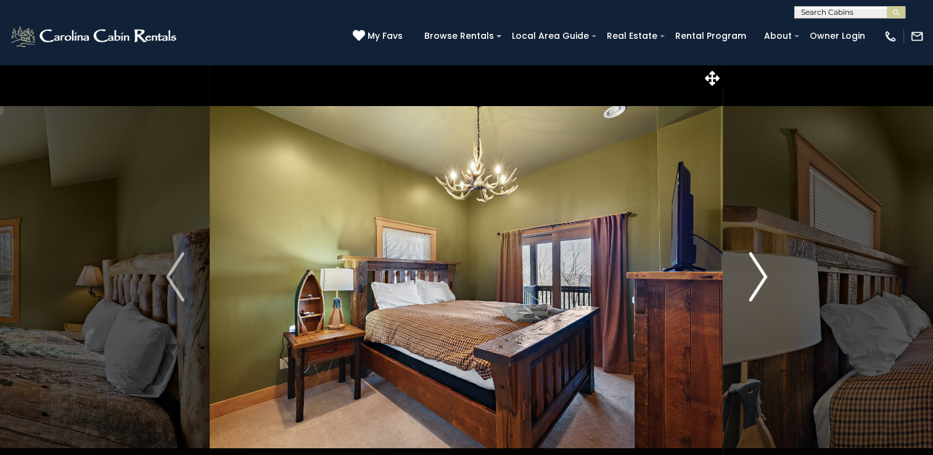
click at [750, 286] on img "Next" at bounding box center [758, 276] width 19 height 49
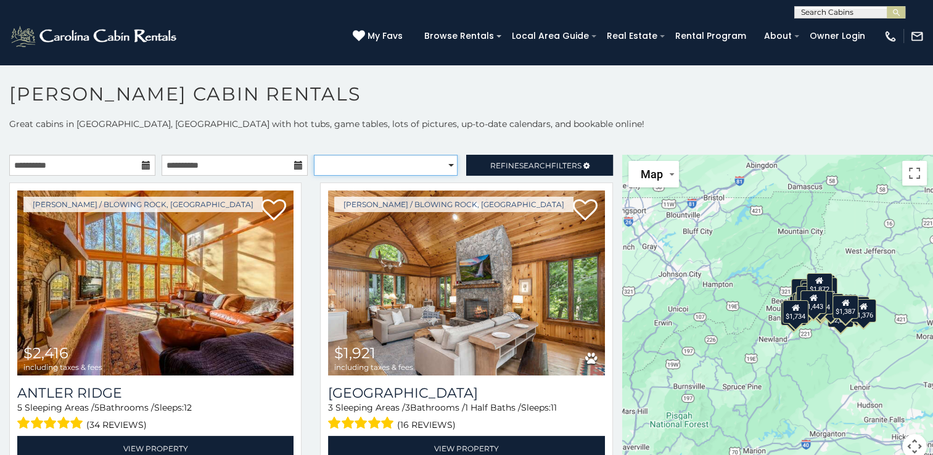
click at [412, 173] on select "**********" at bounding box center [386, 165] width 144 height 21
click at [314, 155] on select "**********" at bounding box center [386, 165] width 144 height 21
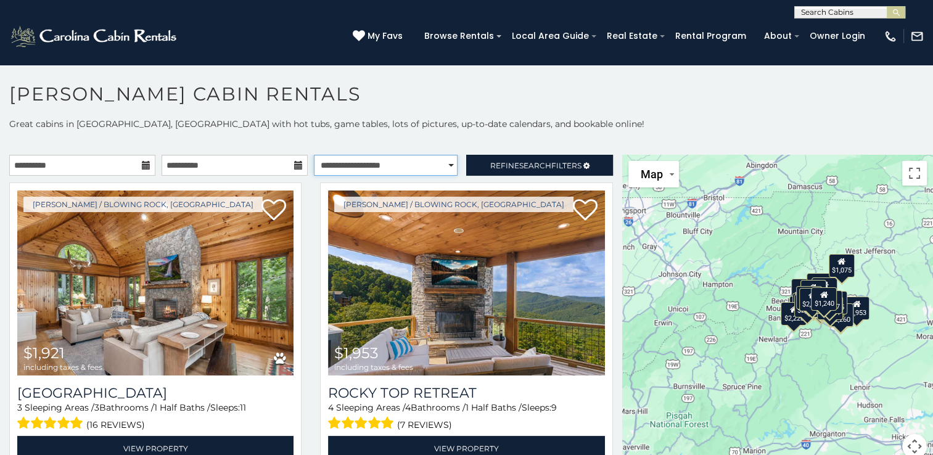
scroll to position [11, 0]
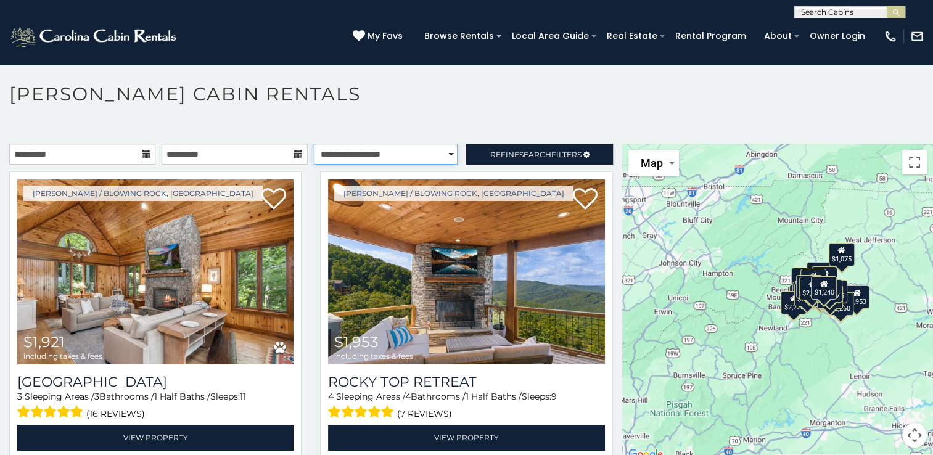
click at [434, 157] on select "**********" at bounding box center [386, 154] width 144 height 21
select select "**********"
click at [314, 144] on select "**********" at bounding box center [386, 154] width 144 height 21
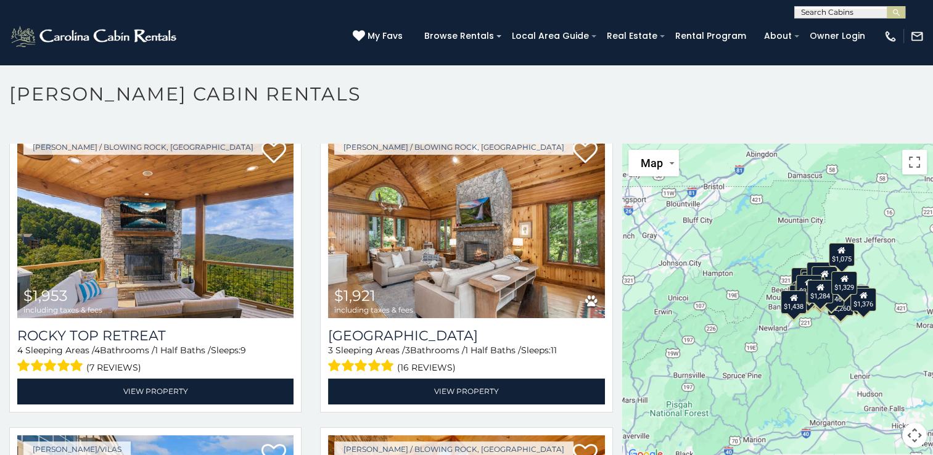
scroll to position [44, 0]
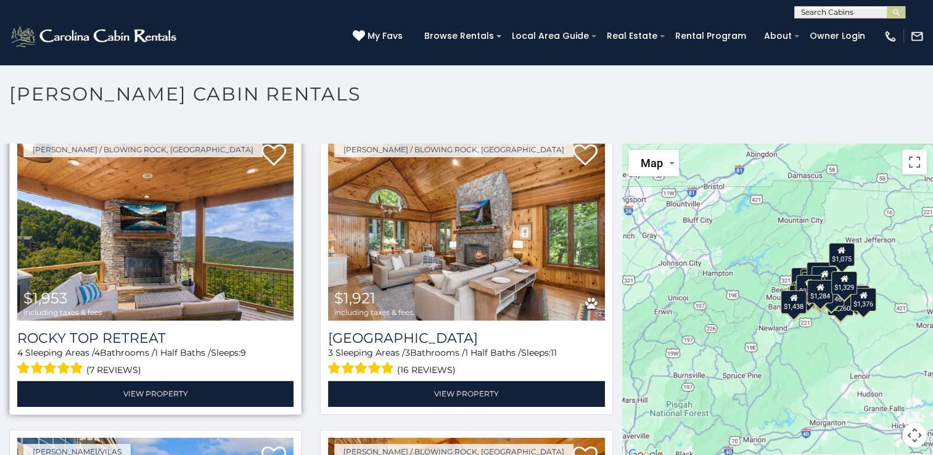
click at [226, 207] on img at bounding box center [155, 228] width 276 height 185
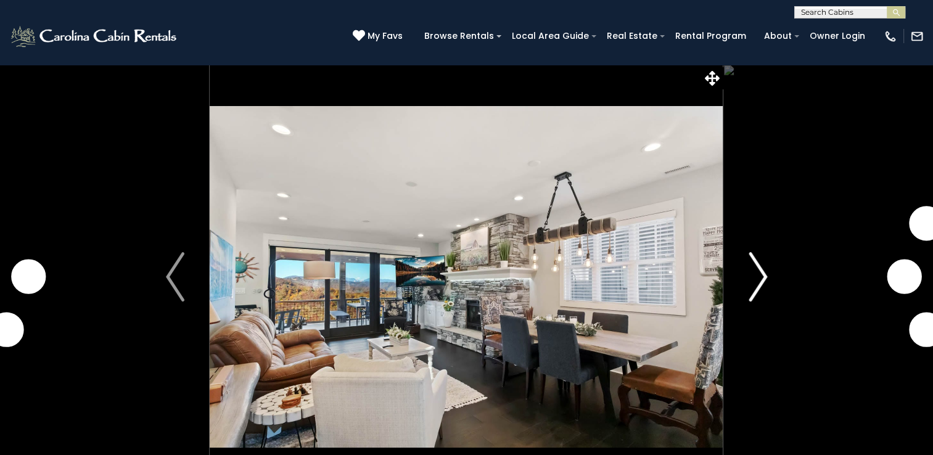
click at [763, 288] on img "Next" at bounding box center [758, 276] width 19 height 49
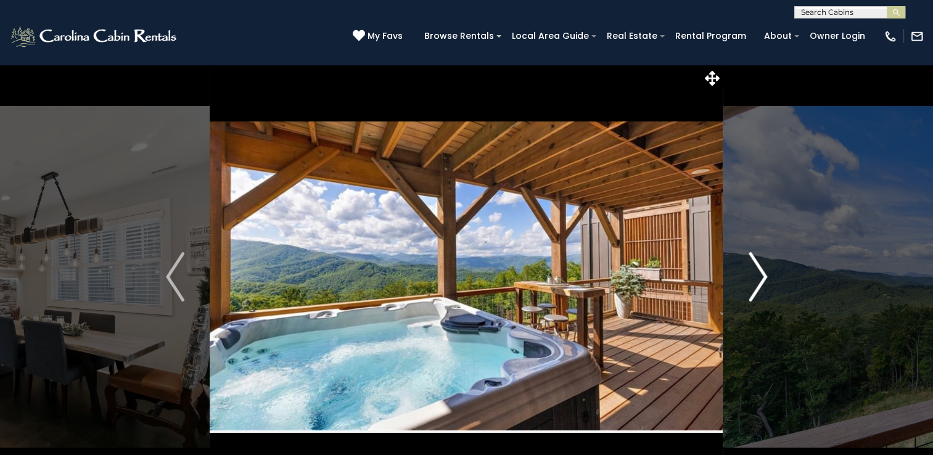
click at [767, 274] on img "Next" at bounding box center [758, 276] width 19 height 49
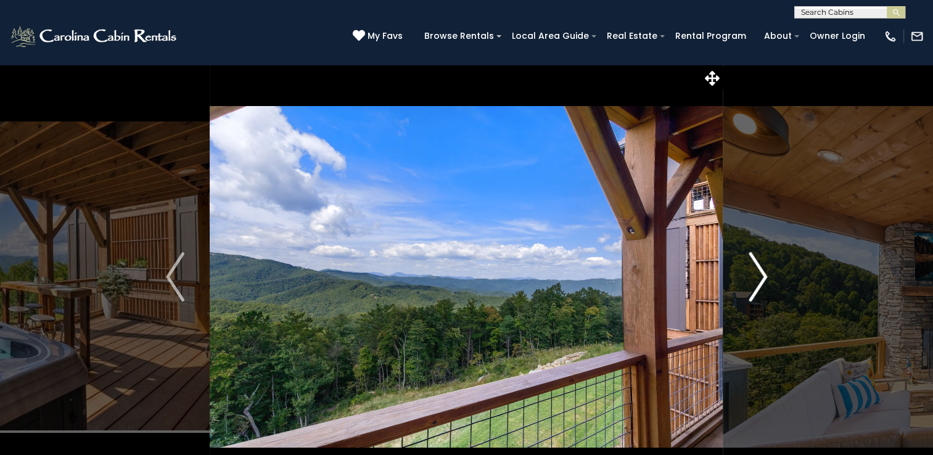
click at [765, 272] on img "Next" at bounding box center [758, 276] width 19 height 49
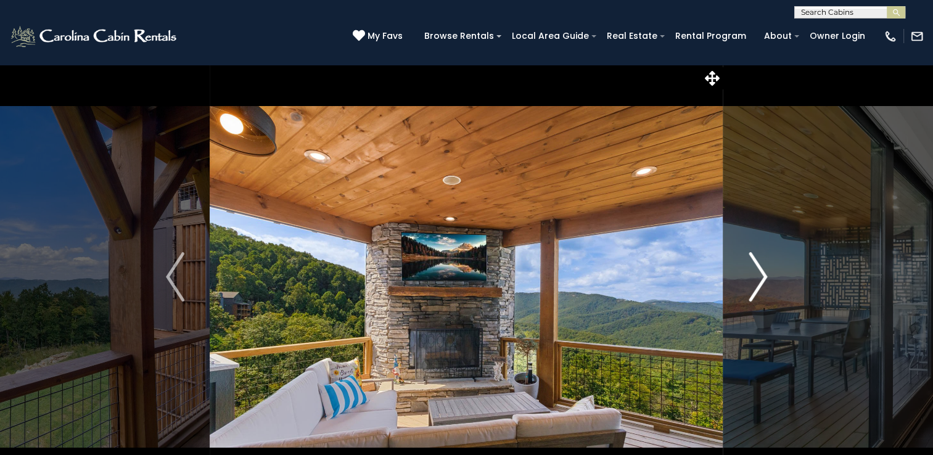
click at [762, 271] on img "Next" at bounding box center [758, 276] width 19 height 49
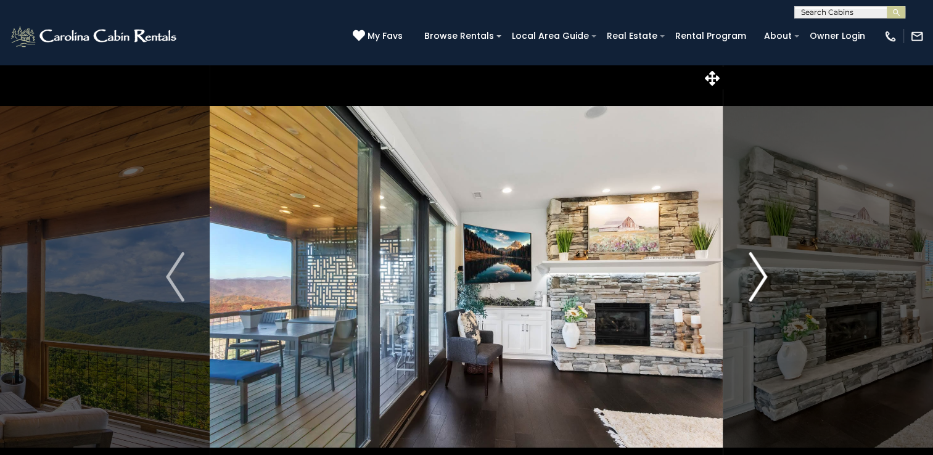
click at [761, 267] on img "Next" at bounding box center [758, 276] width 19 height 49
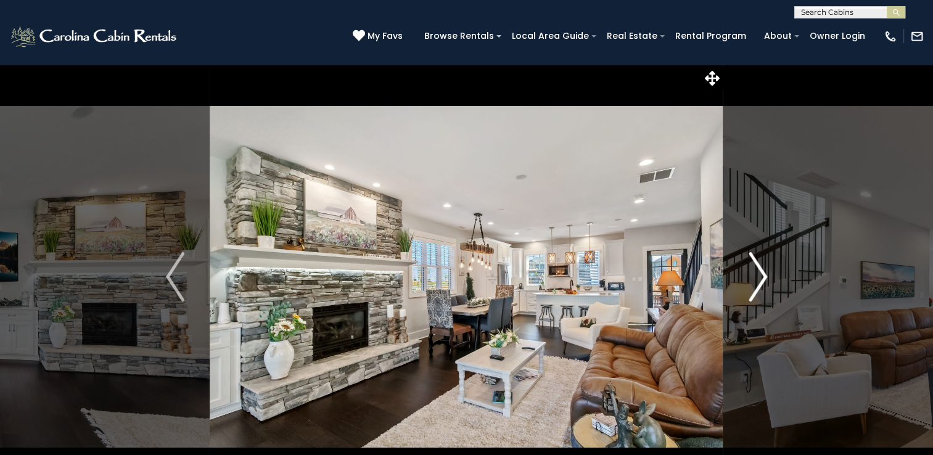
click at [759, 266] on img "Next" at bounding box center [758, 276] width 19 height 49
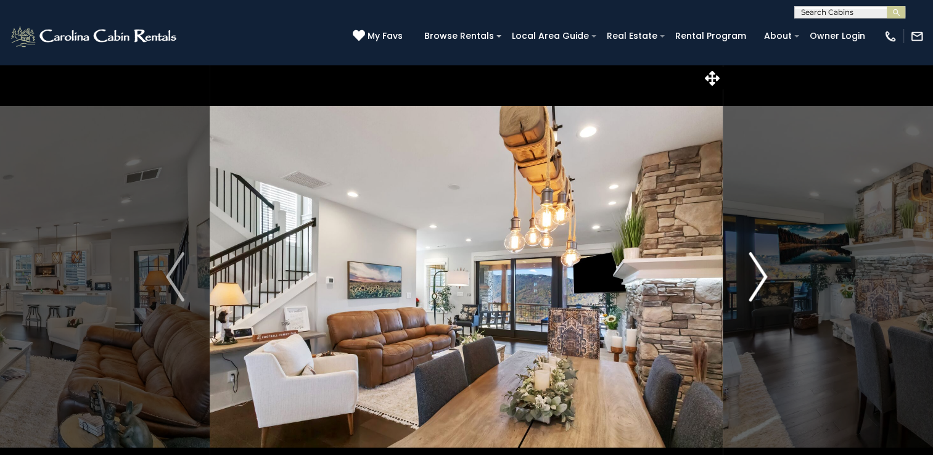
click at [755, 264] on img "Next" at bounding box center [758, 276] width 19 height 49
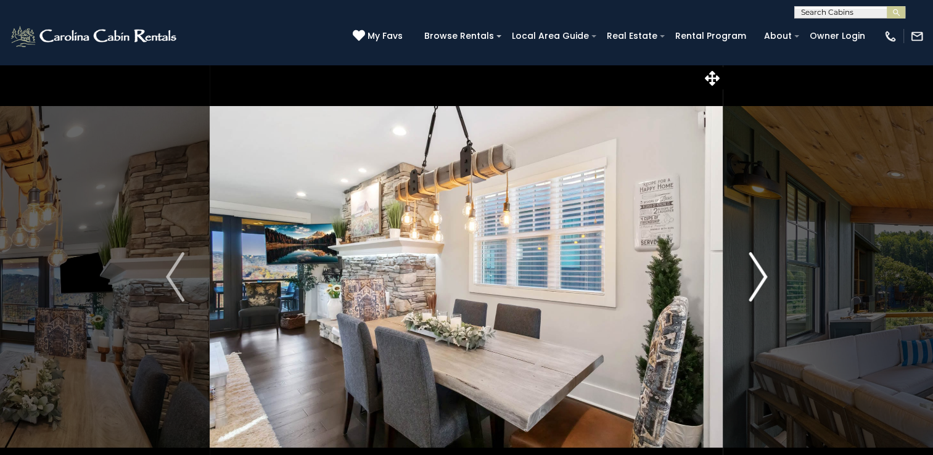
click at [758, 265] on img "Next" at bounding box center [758, 276] width 19 height 49
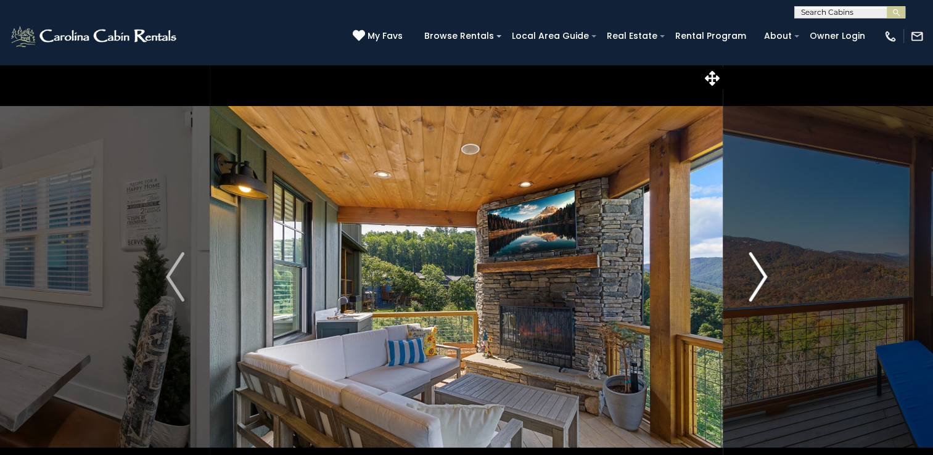
click at [754, 266] on img "Next" at bounding box center [758, 276] width 19 height 49
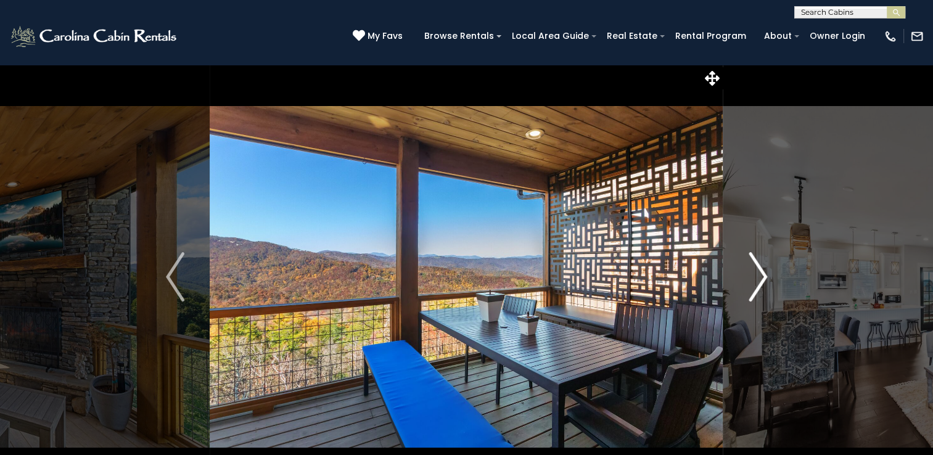
click at [752, 266] on img "Next" at bounding box center [758, 276] width 19 height 49
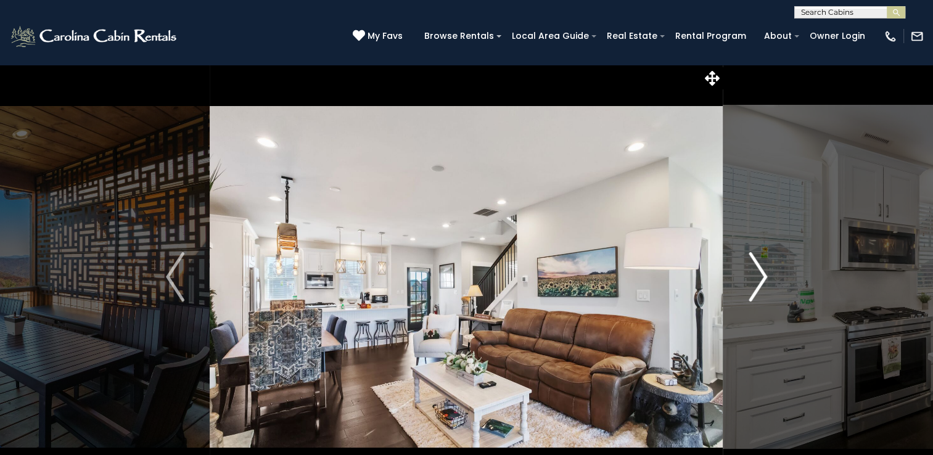
click at [746, 263] on button "Next" at bounding box center [758, 277] width 69 height 426
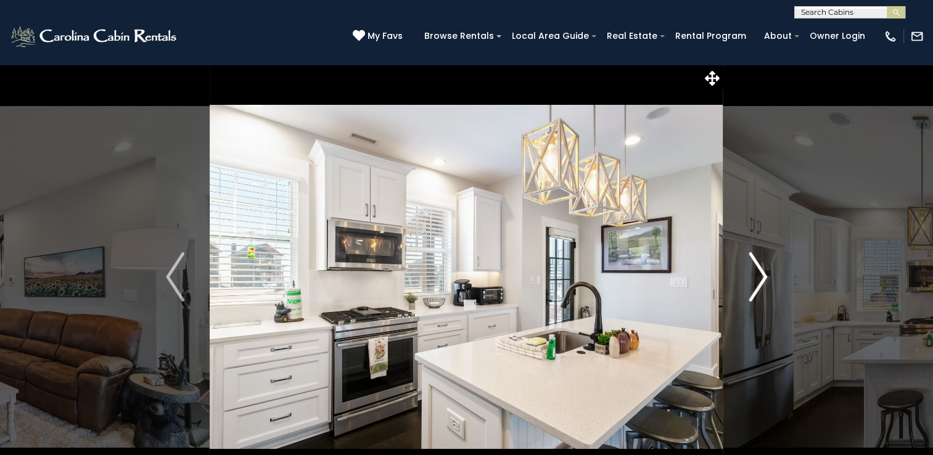
click at [748, 269] on button "Next" at bounding box center [758, 277] width 69 height 426
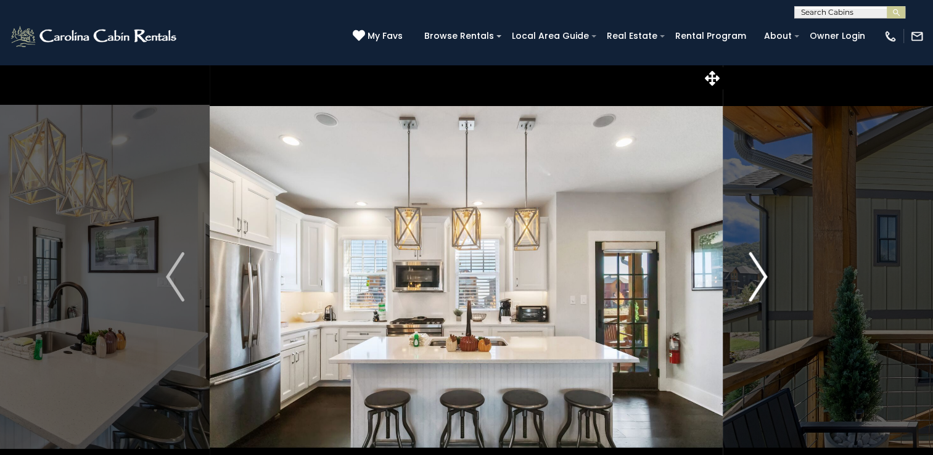
click at [749, 269] on img "Next" at bounding box center [758, 276] width 19 height 49
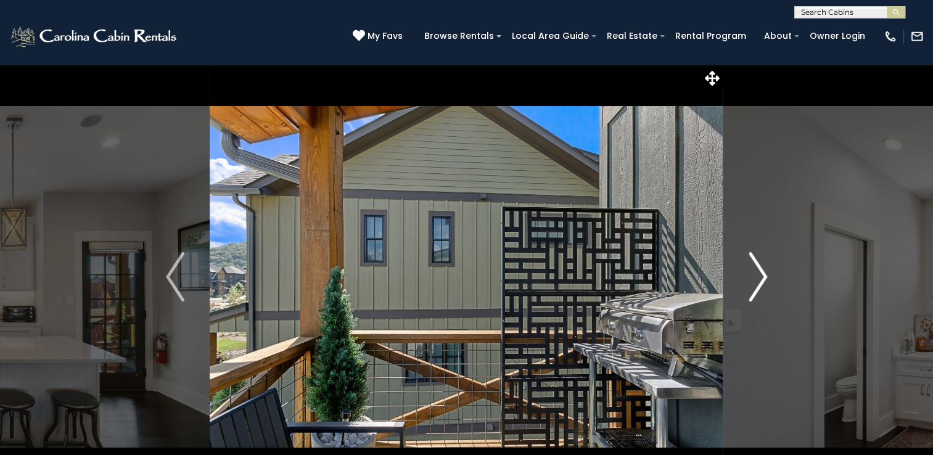
click at [746, 267] on button "Next" at bounding box center [758, 277] width 69 height 426
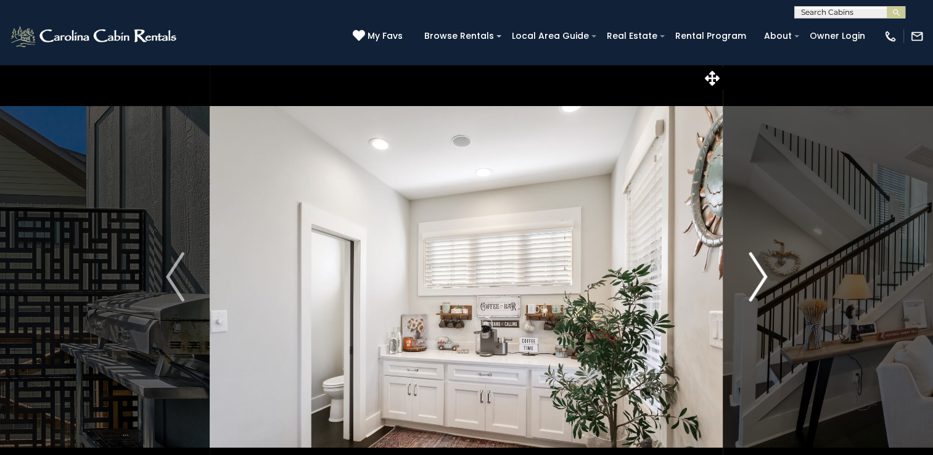
click at [746, 268] on button "Next" at bounding box center [758, 277] width 69 height 426
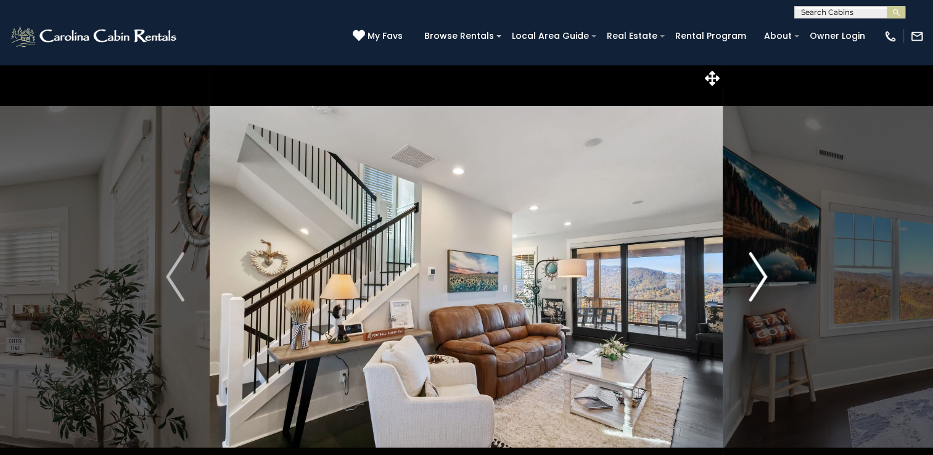
click at [746, 270] on button "Next" at bounding box center [758, 277] width 69 height 426
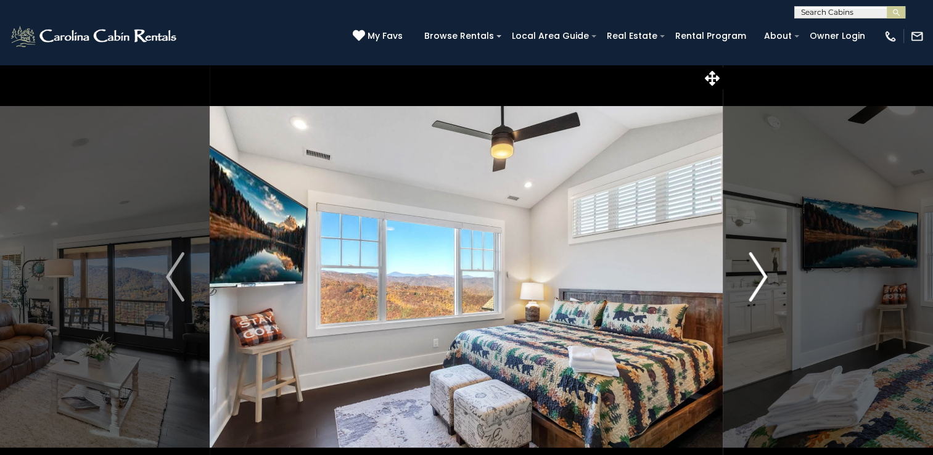
click at [748, 273] on button "Next" at bounding box center [758, 277] width 69 height 426
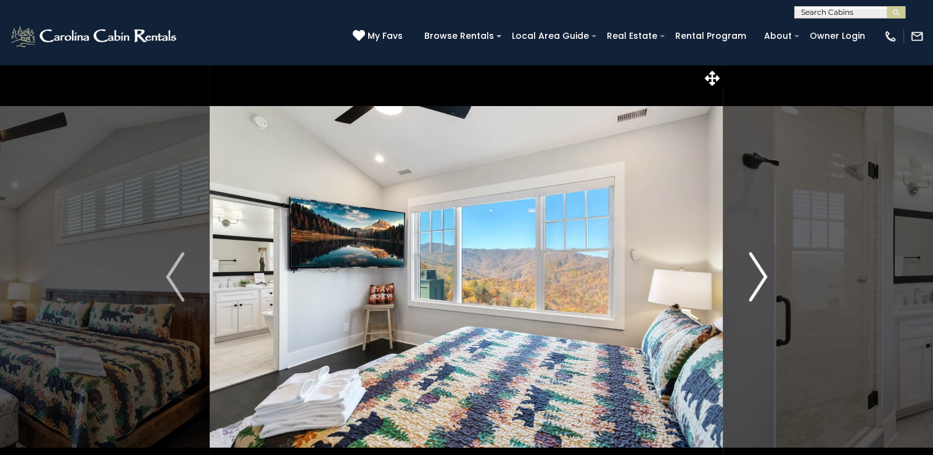
click at [745, 270] on button "Next" at bounding box center [758, 277] width 69 height 426
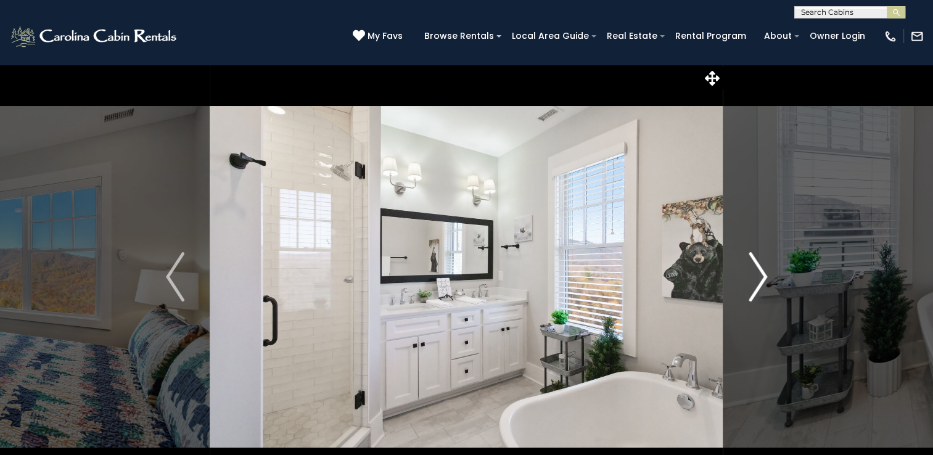
click at [743, 269] on button "Next" at bounding box center [758, 277] width 69 height 426
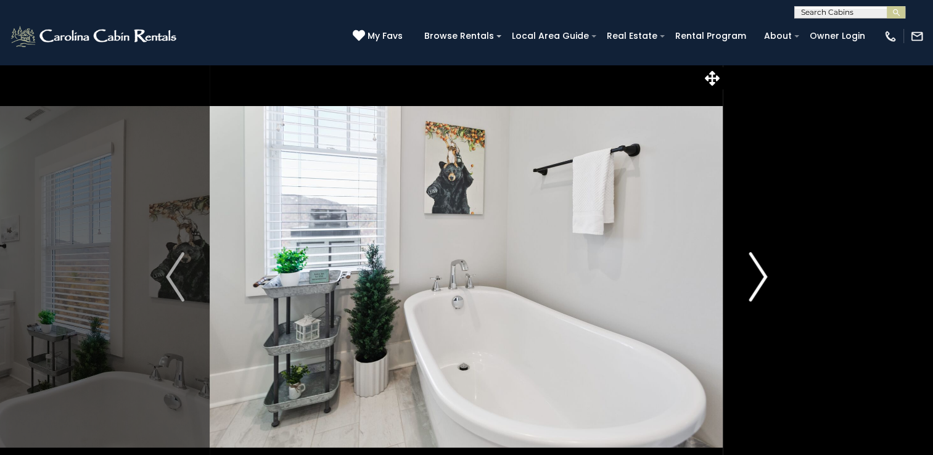
click at [745, 271] on button "Next" at bounding box center [758, 277] width 69 height 426
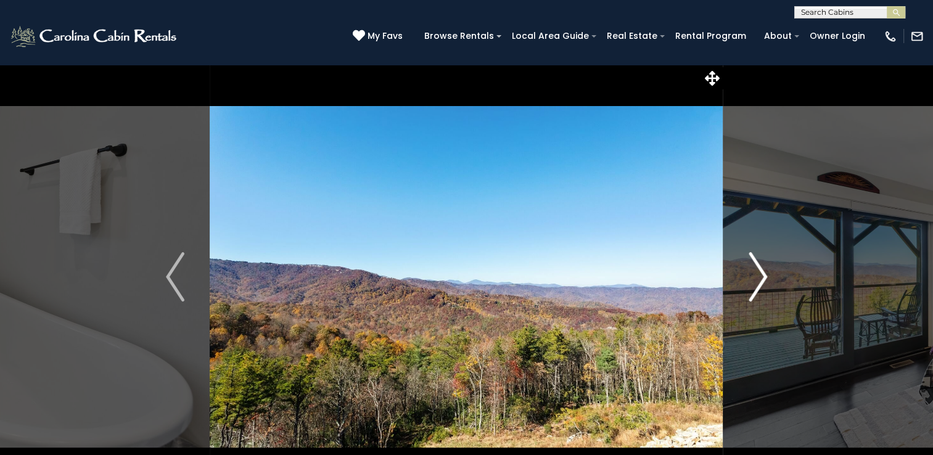
click at [745, 270] on button "Next" at bounding box center [758, 277] width 69 height 426
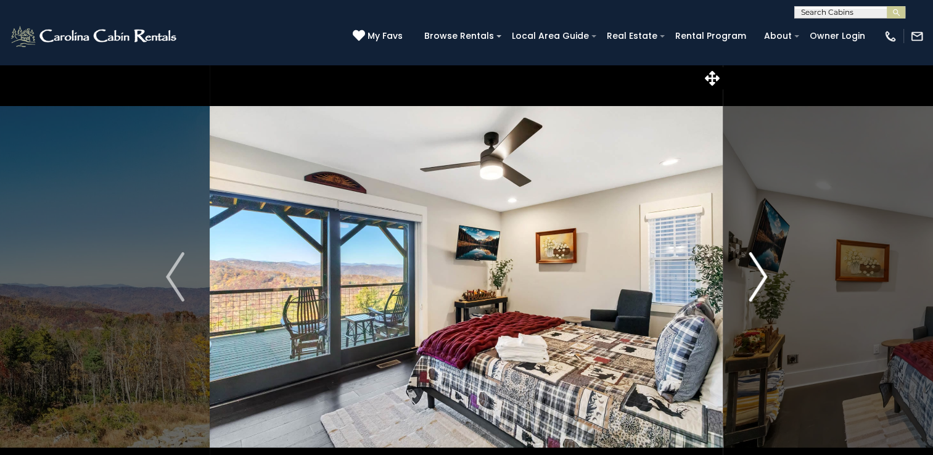
click at [745, 270] on button "Next" at bounding box center [758, 277] width 69 height 426
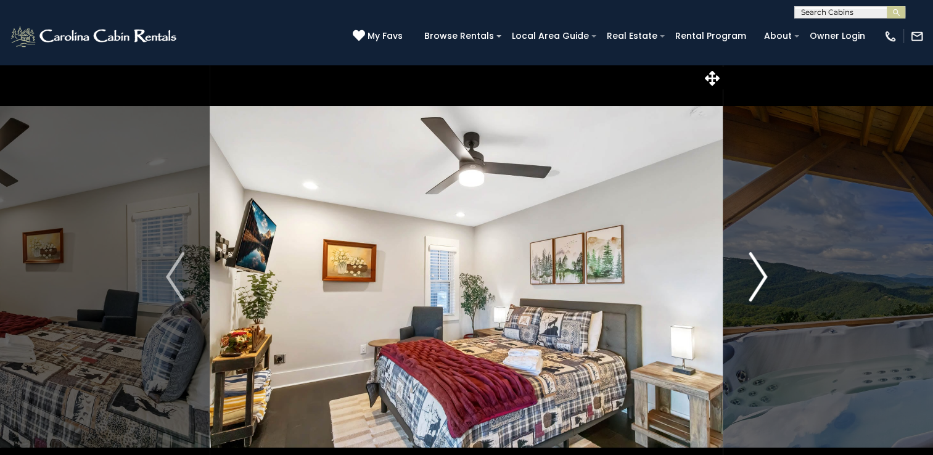
click at [741, 270] on button "Next" at bounding box center [758, 277] width 69 height 426
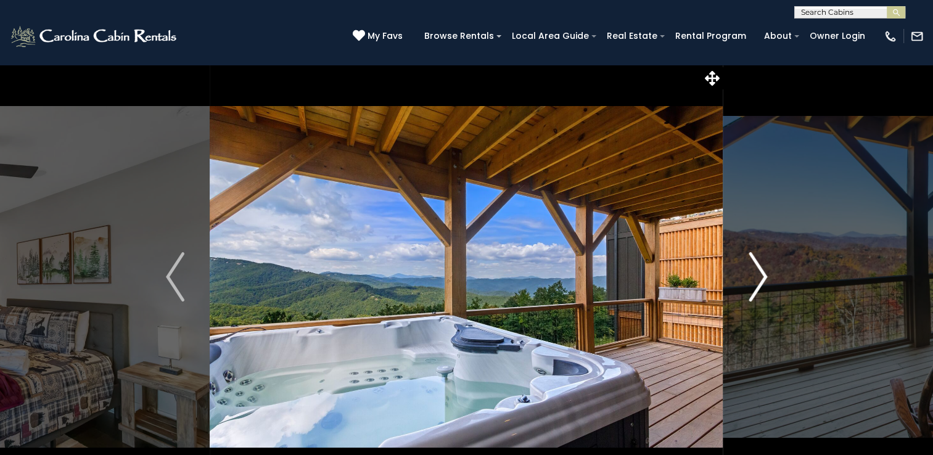
click at [741, 270] on button "Next" at bounding box center [758, 277] width 69 height 426
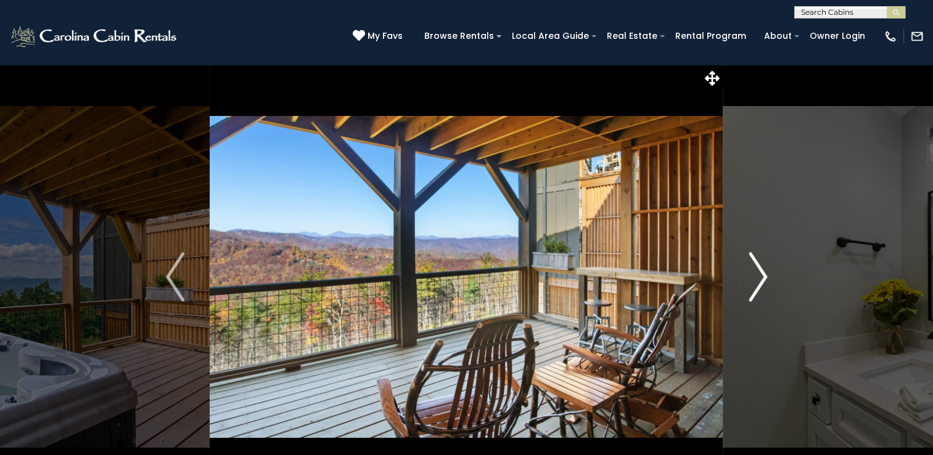
click at [743, 271] on button "Next" at bounding box center [758, 277] width 69 height 426
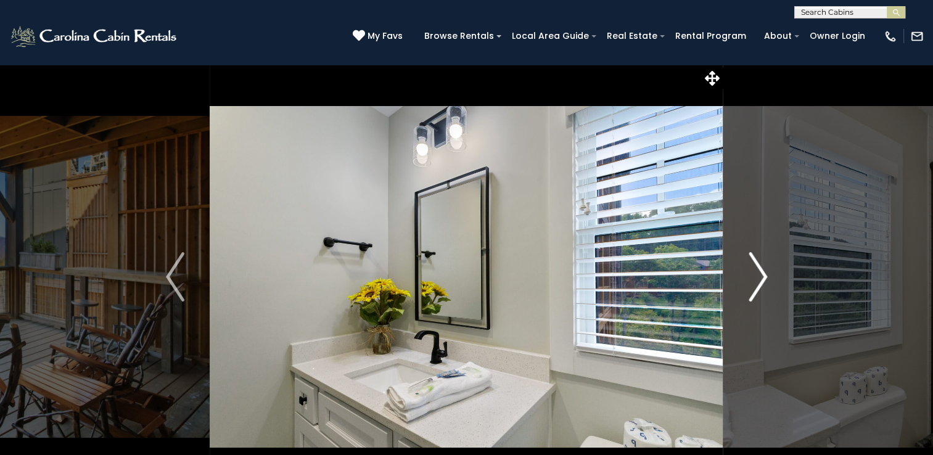
click at [741, 271] on button "Next" at bounding box center [758, 277] width 69 height 426
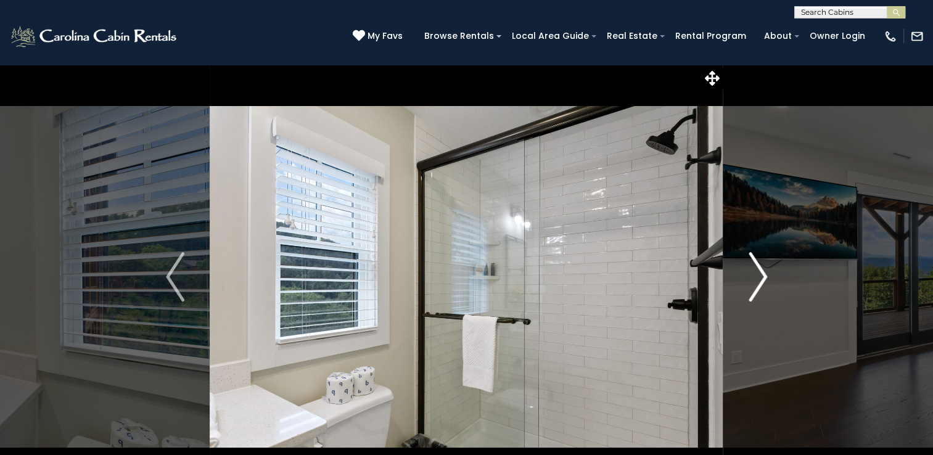
click at [740, 278] on button "Next" at bounding box center [758, 277] width 69 height 426
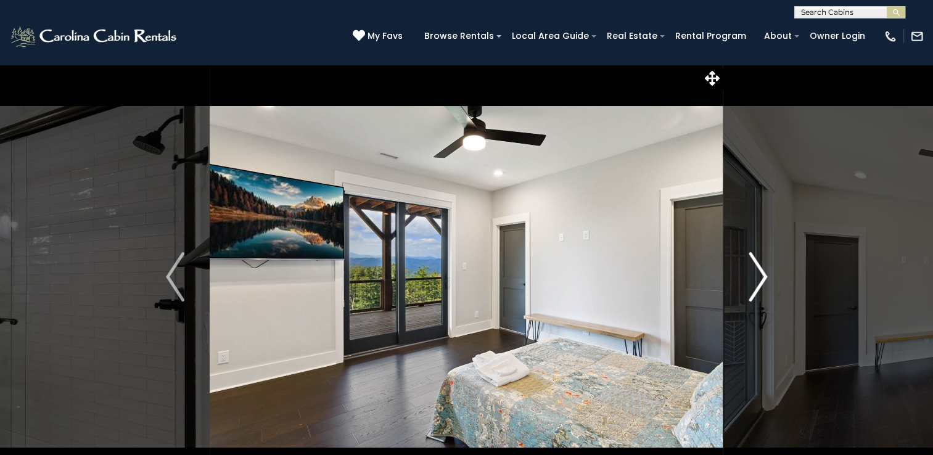
click at [745, 278] on button "Next" at bounding box center [758, 277] width 69 height 426
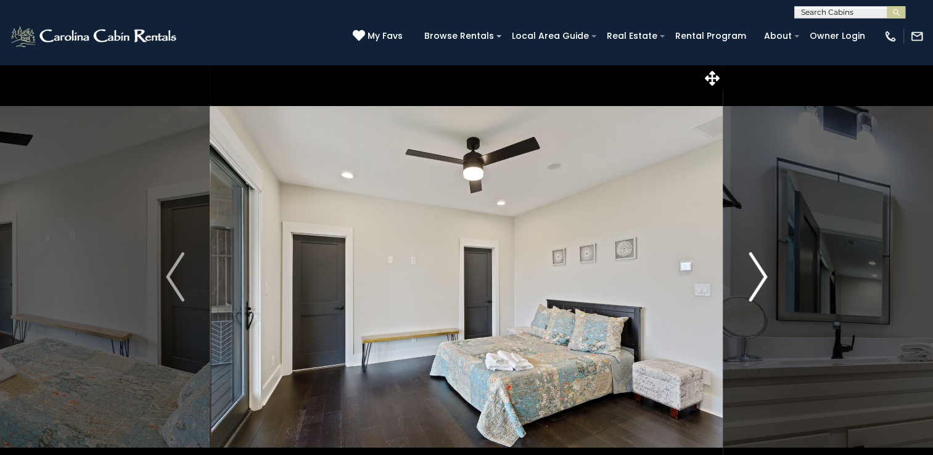
click at [745, 279] on button "Next" at bounding box center [758, 277] width 69 height 426
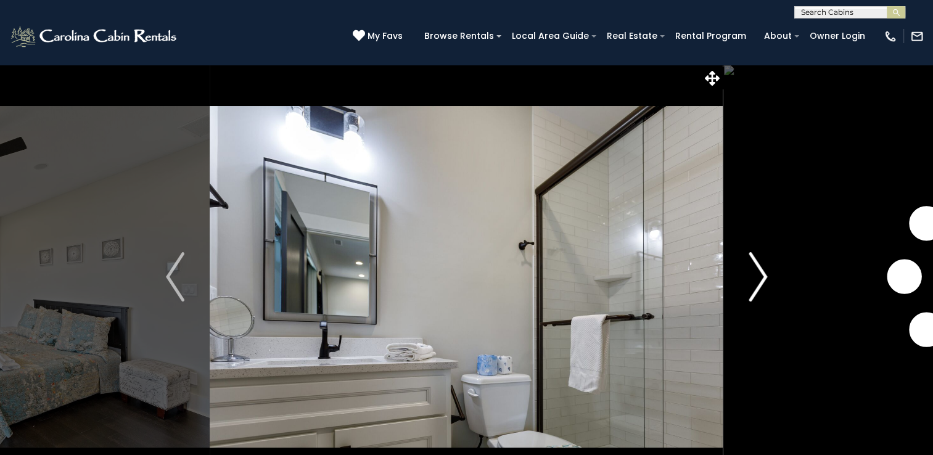
click at [743, 276] on button "Next" at bounding box center [758, 277] width 69 height 426
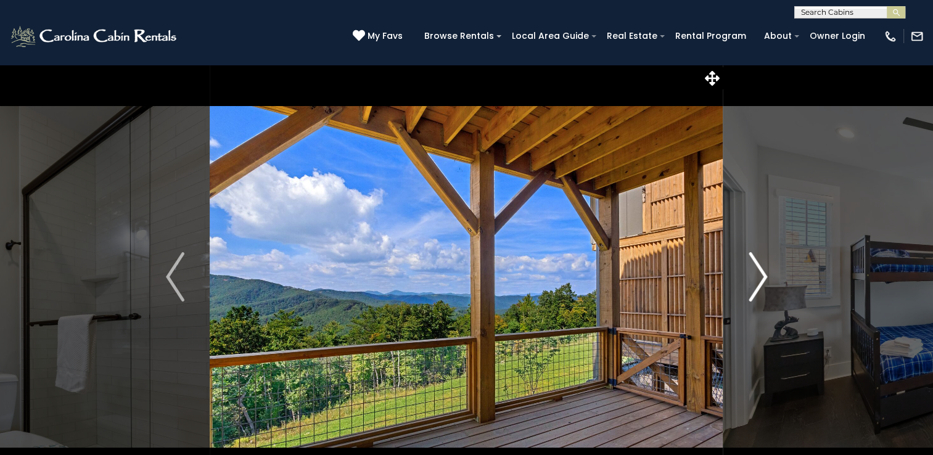
click at [742, 276] on button "Next" at bounding box center [758, 277] width 69 height 426
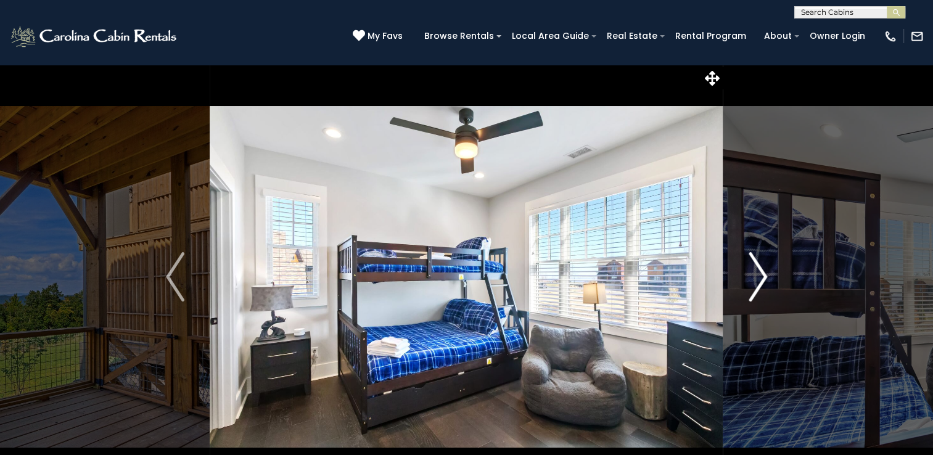
click at [740, 276] on button "Next" at bounding box center [758, 277] width 69 height 426
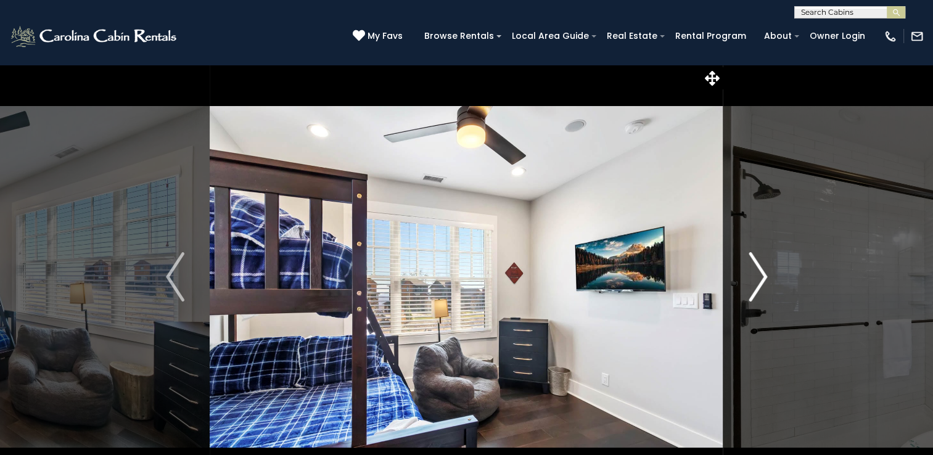
click at [740, 276] on button "Next" at bounding box center [758, 277] width 69 height 426
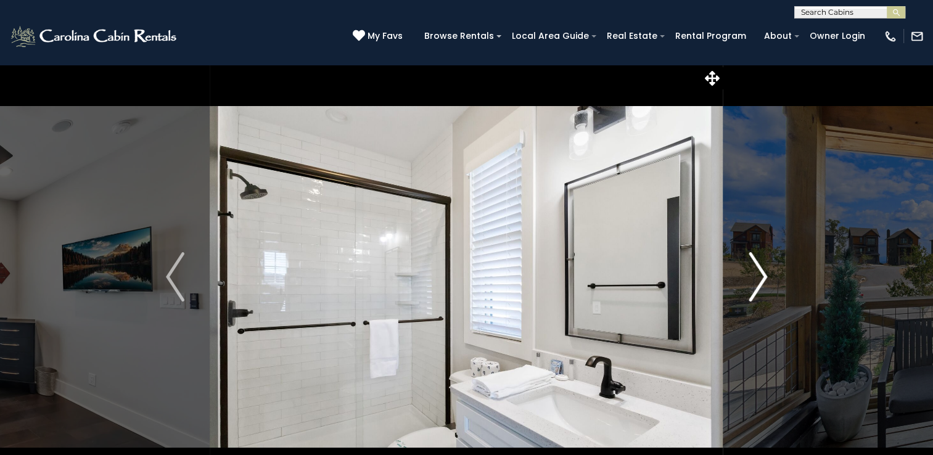
click at [742, 276] on button "Next" at bounding box center [758, 277] width 69 height 426
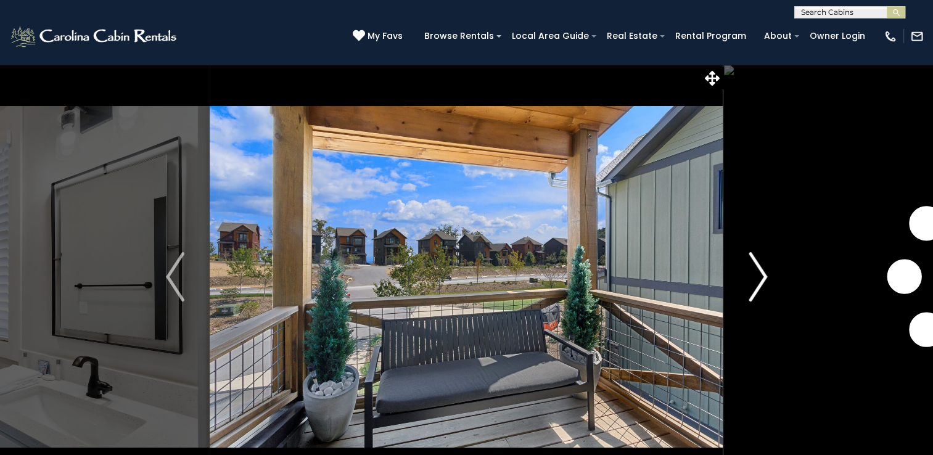
click at [743, 275] on button "Next" at bounding box center [758, 277] width 69 height 426
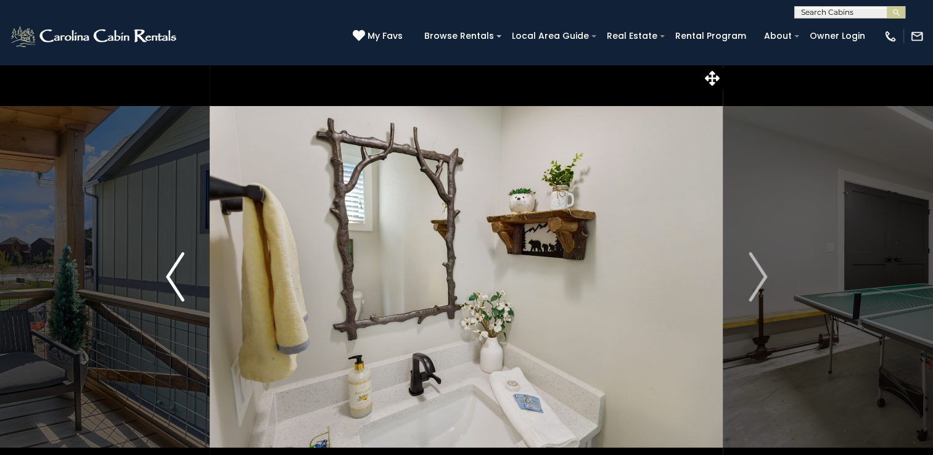
click at [171, 291] on img "Previous" at bounding box center [175, 276] width 19 height 49
